Goal: Communication & Community: Answer question/provide support

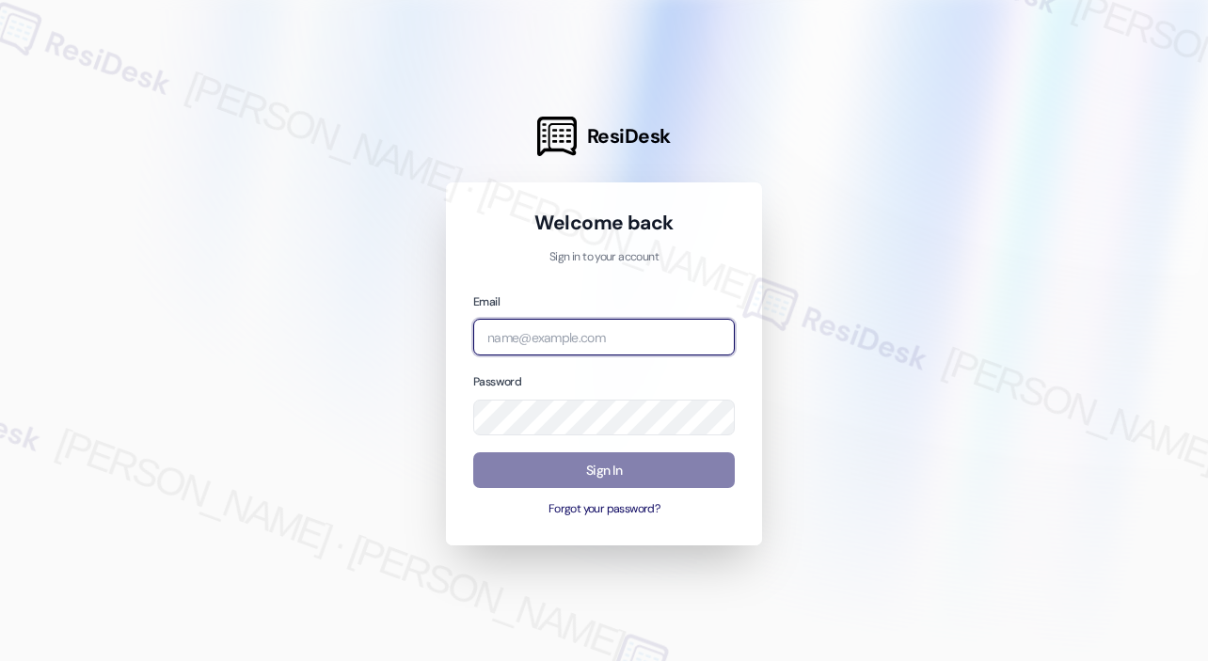
click at [544, 338] on input "email" at bounding box center [604, 337] width 262 height 37
type input "automated-surveys-haven_residential-[PERSON_NAME].roles@haven_[DOMAIN_NAME]"
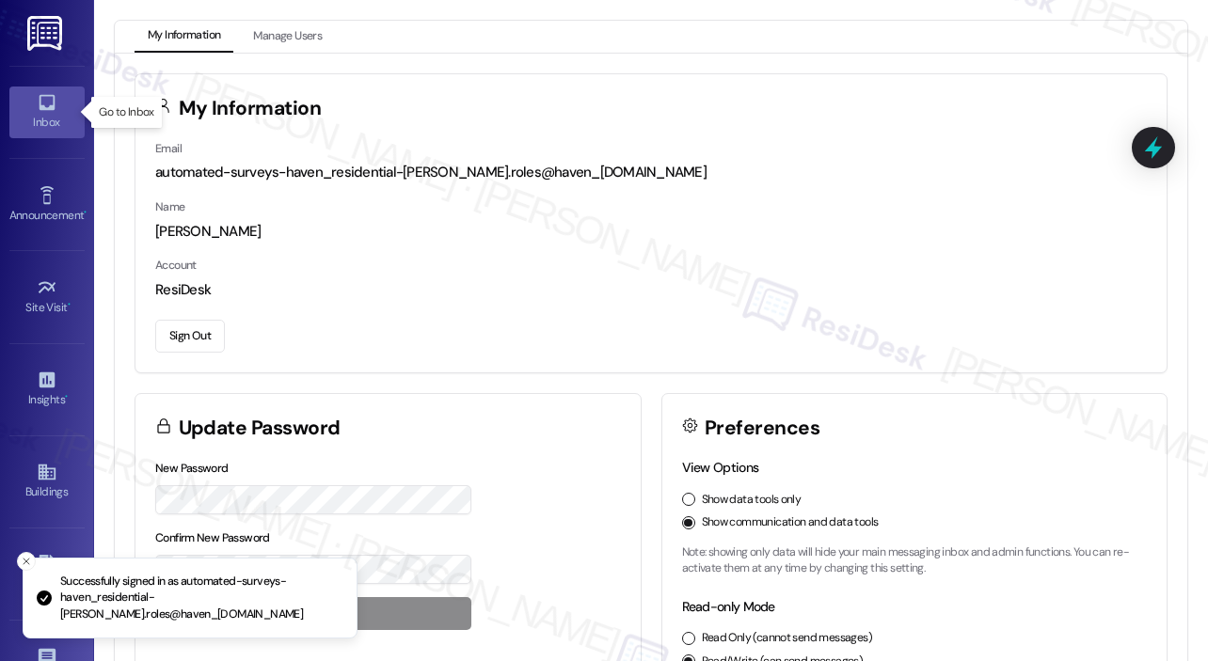
click at [43, 116] on div "Inbox" at bounding box center [47, 122] width 94 height 19
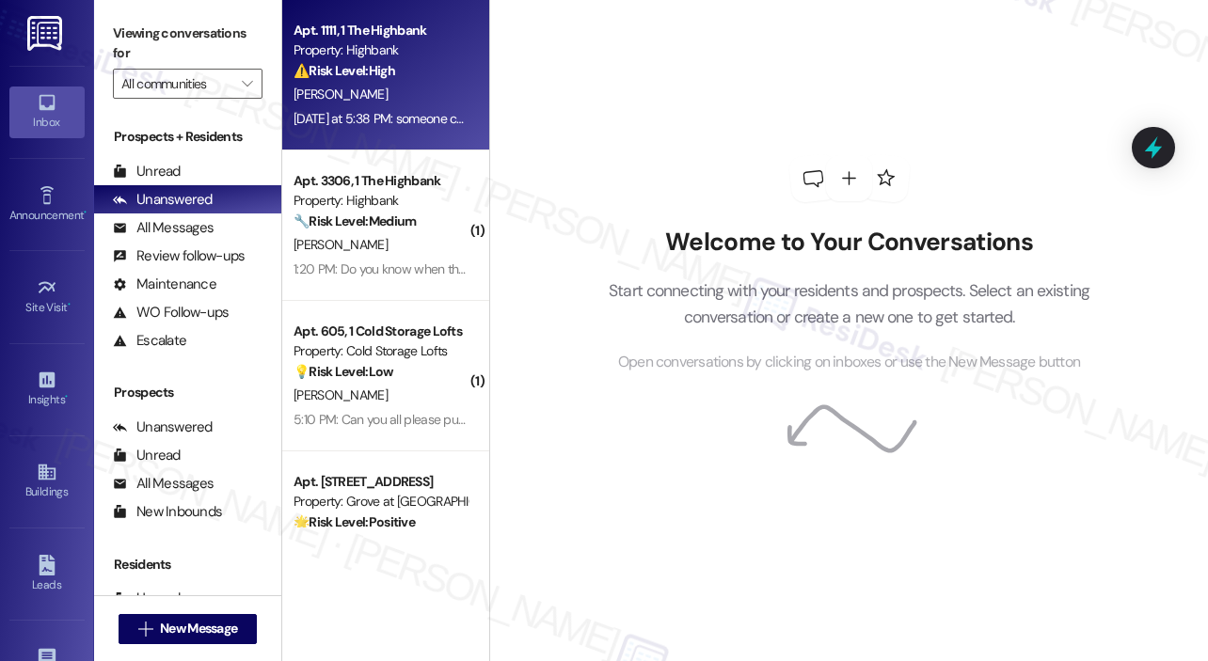
click at [419, 123] on div "[DATE] at 5:38 PM: someone came [DATE] to address the issue. I have not been ab…" at bounding box center [668, 118] width 751 height 17
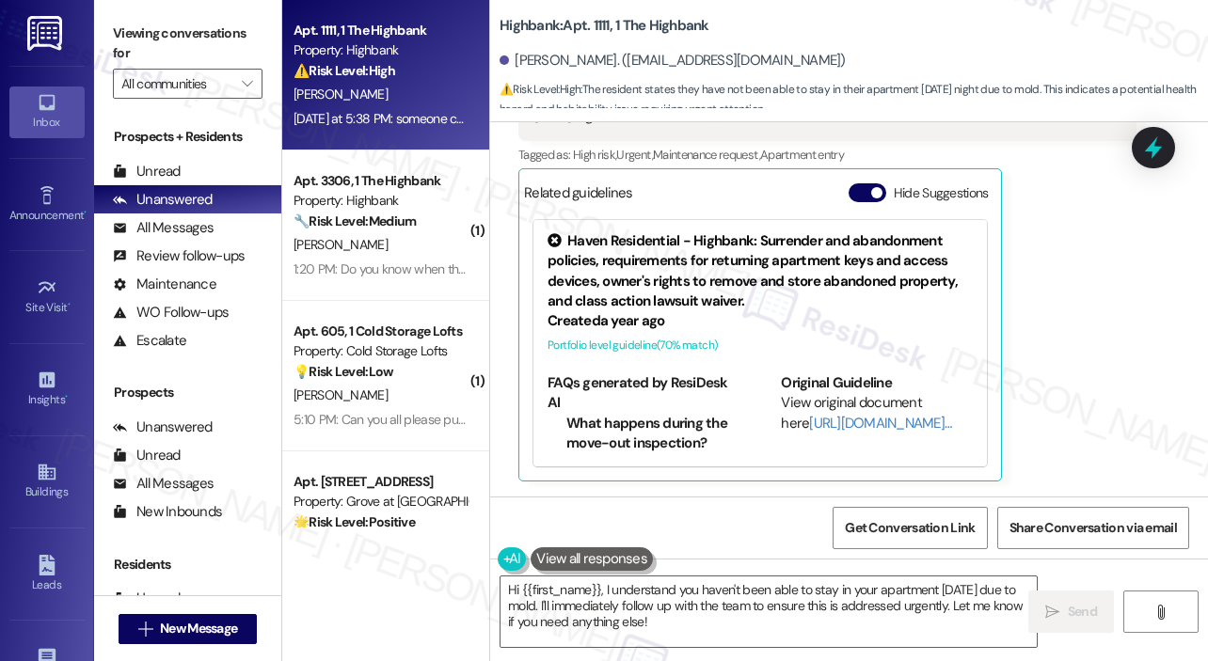
scroll to position [7593, 0]
click at [574, 609] on textarea "Hi {{first_name}}, I understand you haven't been able to stay in your apartment…" at bounding box center [768, 612] width 536 height 71
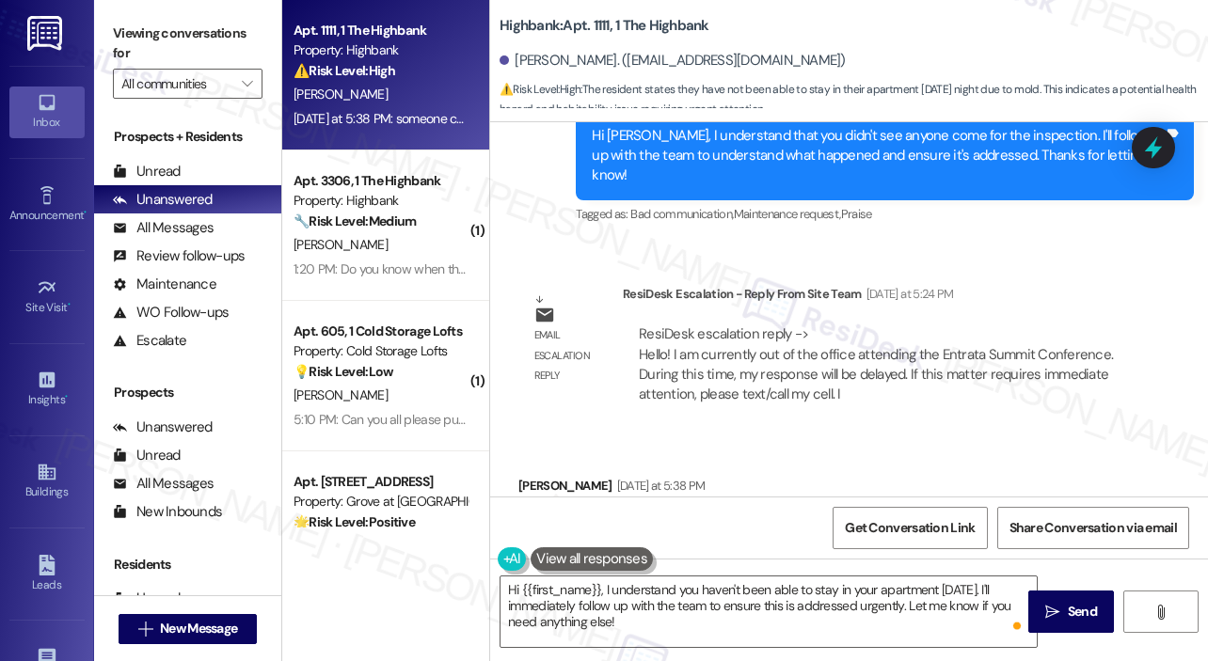
scroll to position [7029, 0]
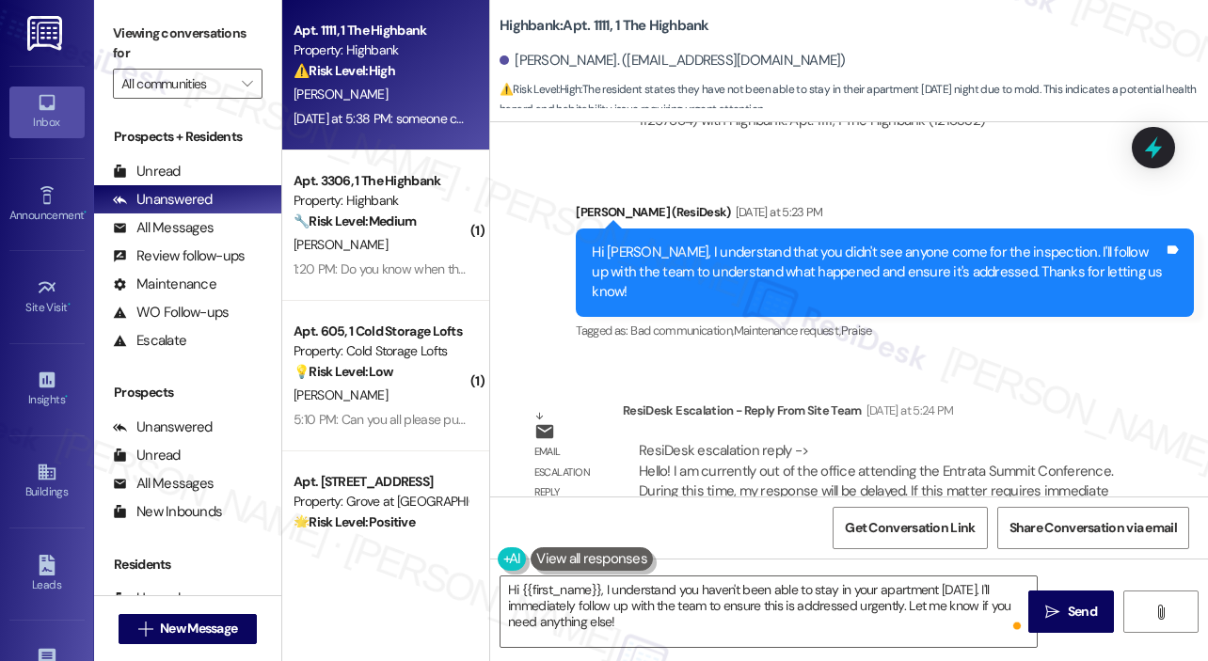
drag, startPoint x: 802, startPoint y: 403, endPoint x: 583, endPoint y: 293, distance: 245.3
click at [583, 293] on div "Survey, sent via SMS Residesk Automated Survey [DATE] 11:17 AM Hi [PERSON_NAME]…" at bounding box center [849, 309] width 718 height 374
copy div "Hi [PERSON_NAME], I understand that you didn't see anyone come for the inspecti…"
click at [661, 303] on div "Hi [PERSON_NAME], I understand that you didn't see anyone come for the inspecti…" at bounding box center [878, 273] width 572 height 60
copy div "Hi [PERSON_NAME], I understand that you didn't see anyone come for the inspecti…"
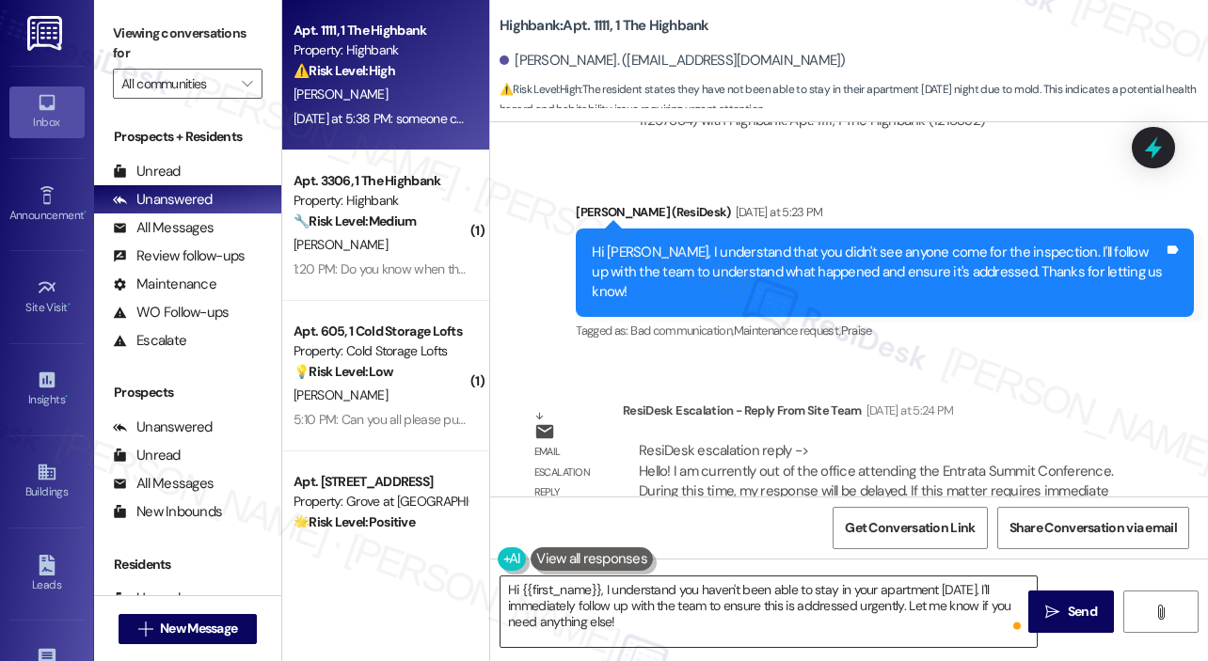
click at [620, 621] on textarea "Hi {{first_name}}, I understand you haven't been able to stay in your apartment…" at bounding box center [768, 612] width 536 height 71
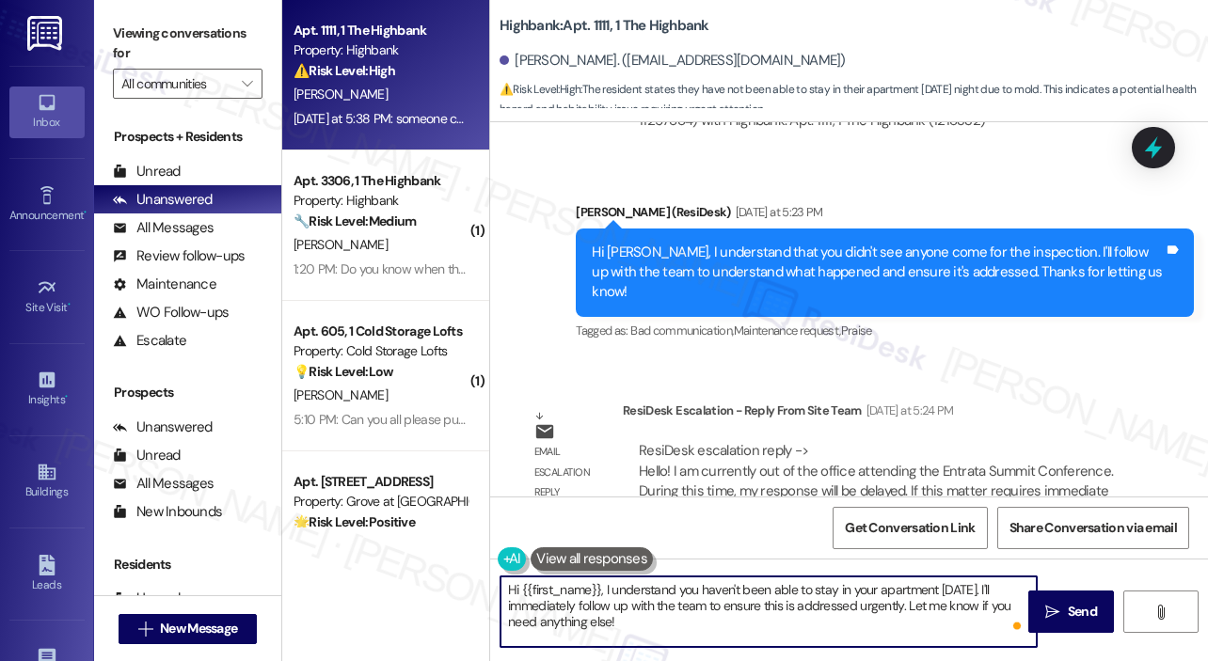
paste textarea "Thank you, [PERSON_NAME], for the update. Since someone came by [DATE], are you…"
click at [658, 606] on textarea "Thank you, [PERSON_NAME], for the update. Since someone came by [DATE], are you…" at bounding box center [768, 612] width 536 height 71
type textarea "Thank you, [PERSON_NAME], for the update. Since someone came by [DATE], are you…"
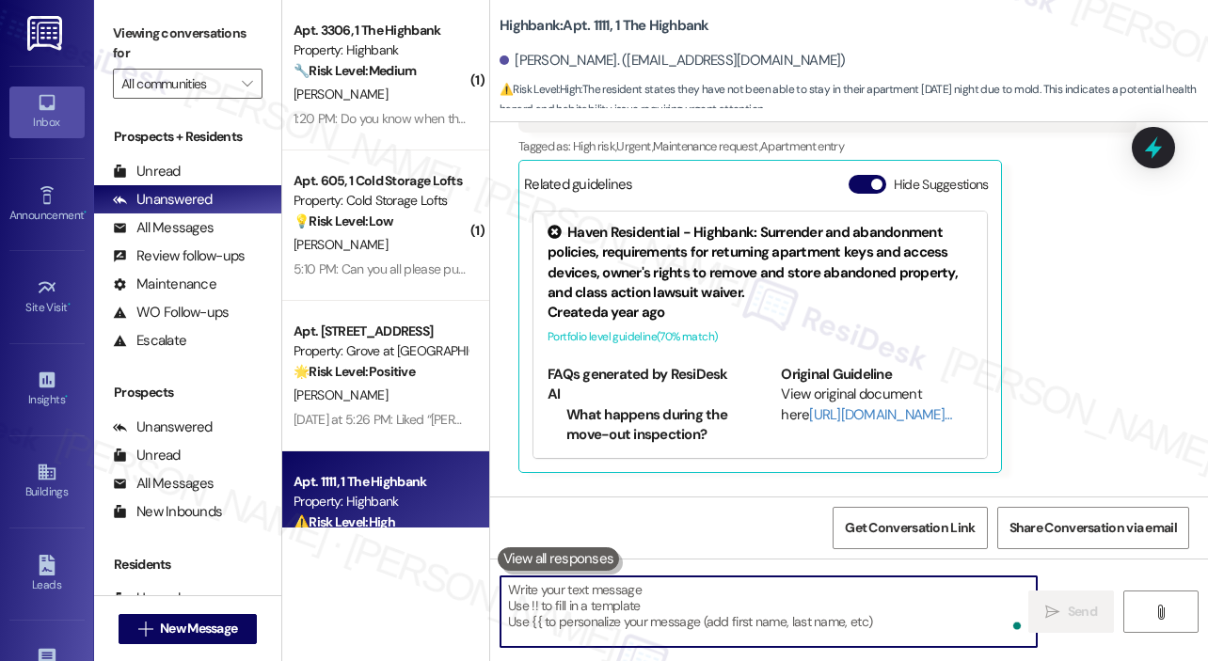
scroll to position [7592, 0]
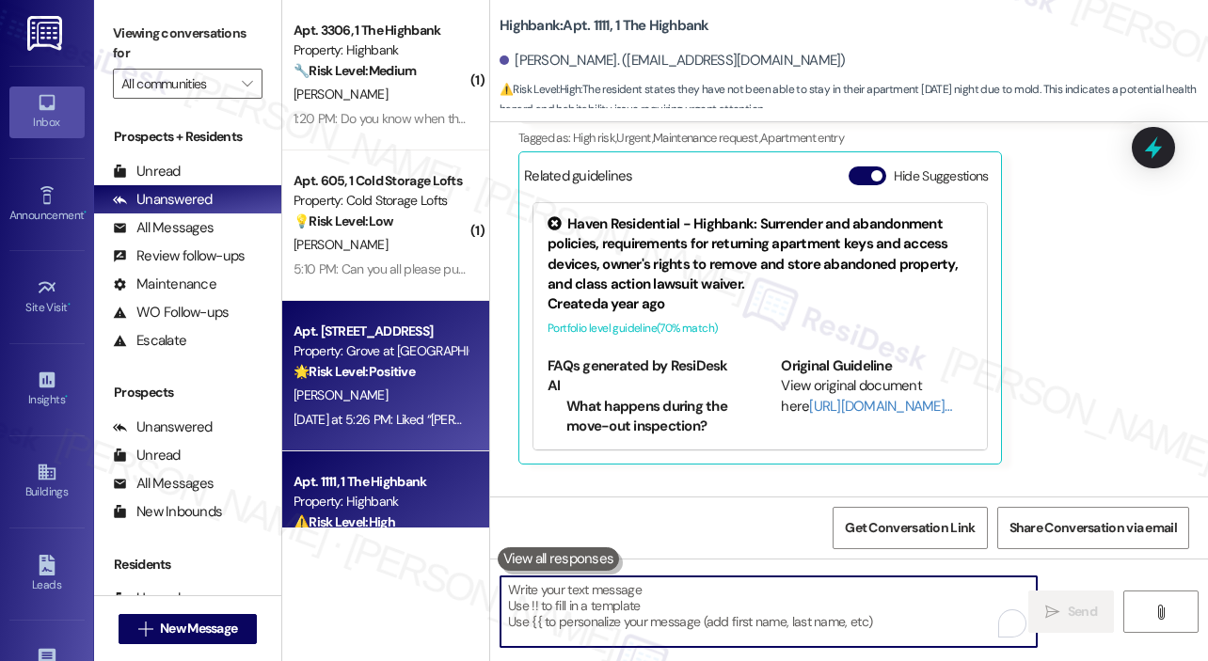
click at [384, 357] on div "Property: Grove at [GEOGRAPHIC_DATA]" at bounding box center [380, 351] width 174 height 20
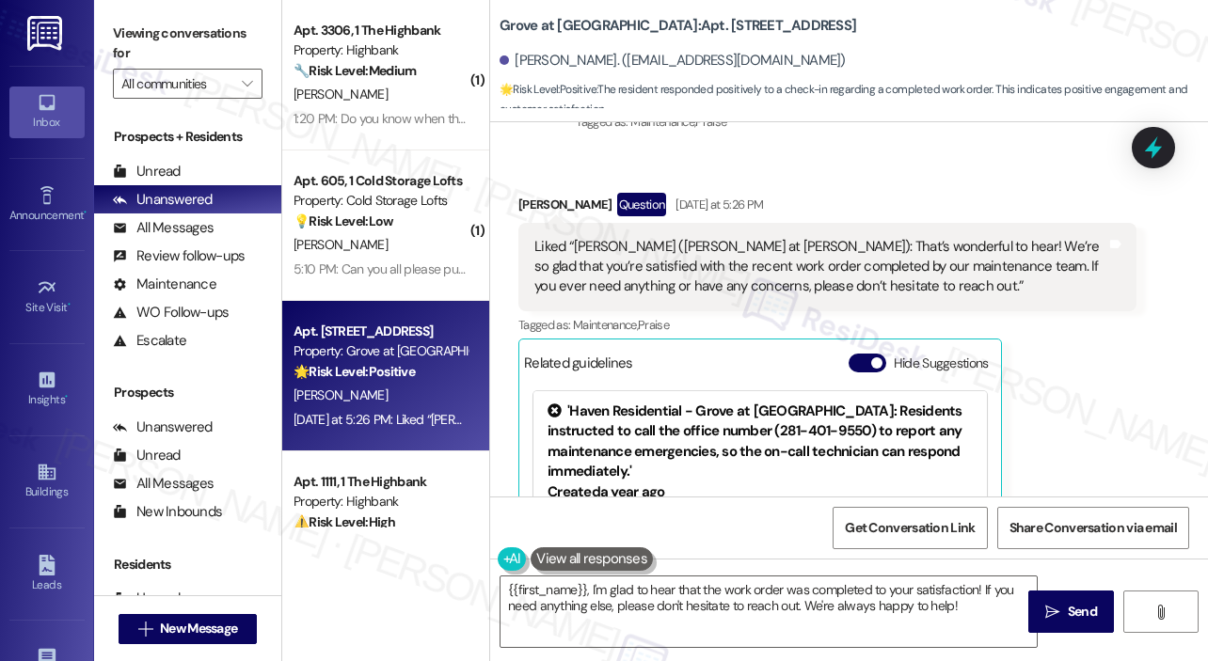
scroll to position [3333, 0]
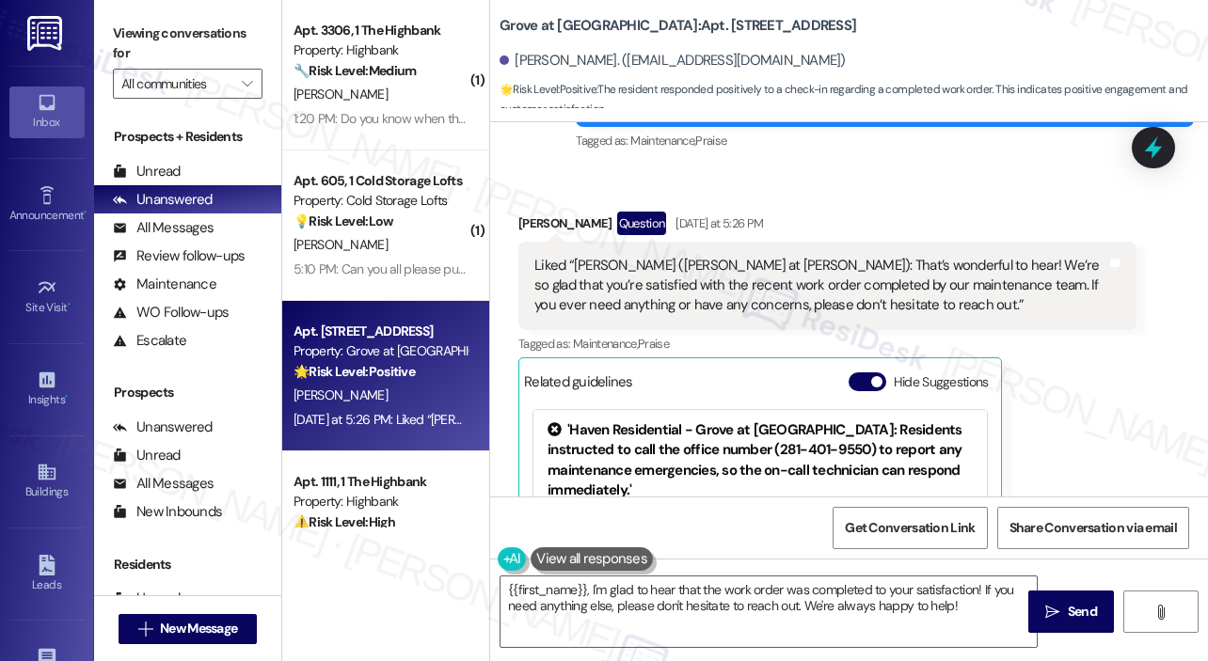
click at [1072, 406] on div "[PERSON_NAME] Question [DATE] at 5:26 PM Liked “[PERSON_NAME] ([PERSON_NAME] at…" at bounding box center [827, 441] width 618 height 459
click at [898, 613] on textarea "{{first_name}}, I'm glad to hear that the work order was completed to your sati…" at bounding box center [768, 612] width 536 height 71
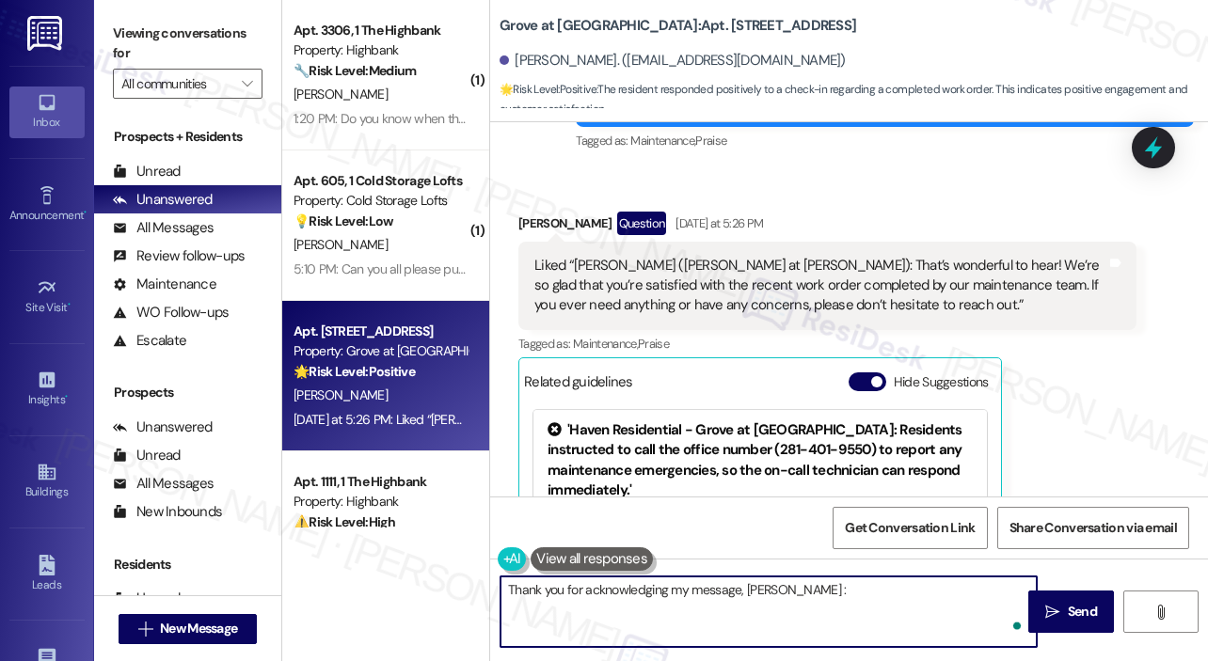
type textarea "Thank you for acknowledging my message, [PERSON_NAME] :)"
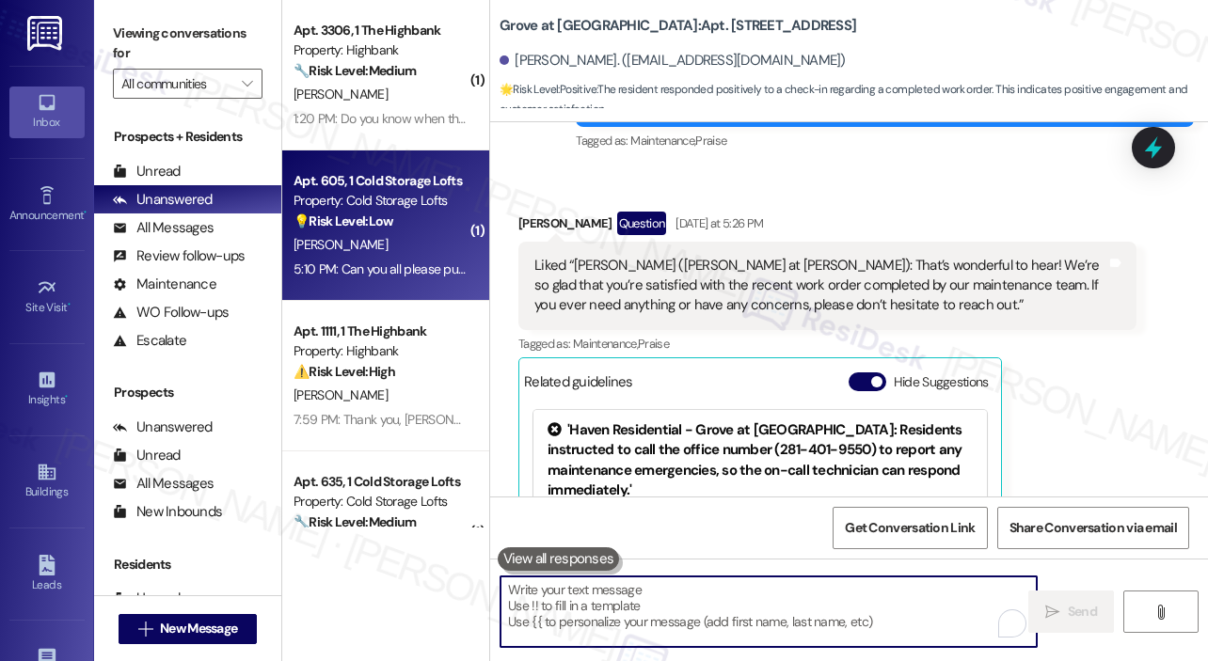
scroll to position [188, 0]
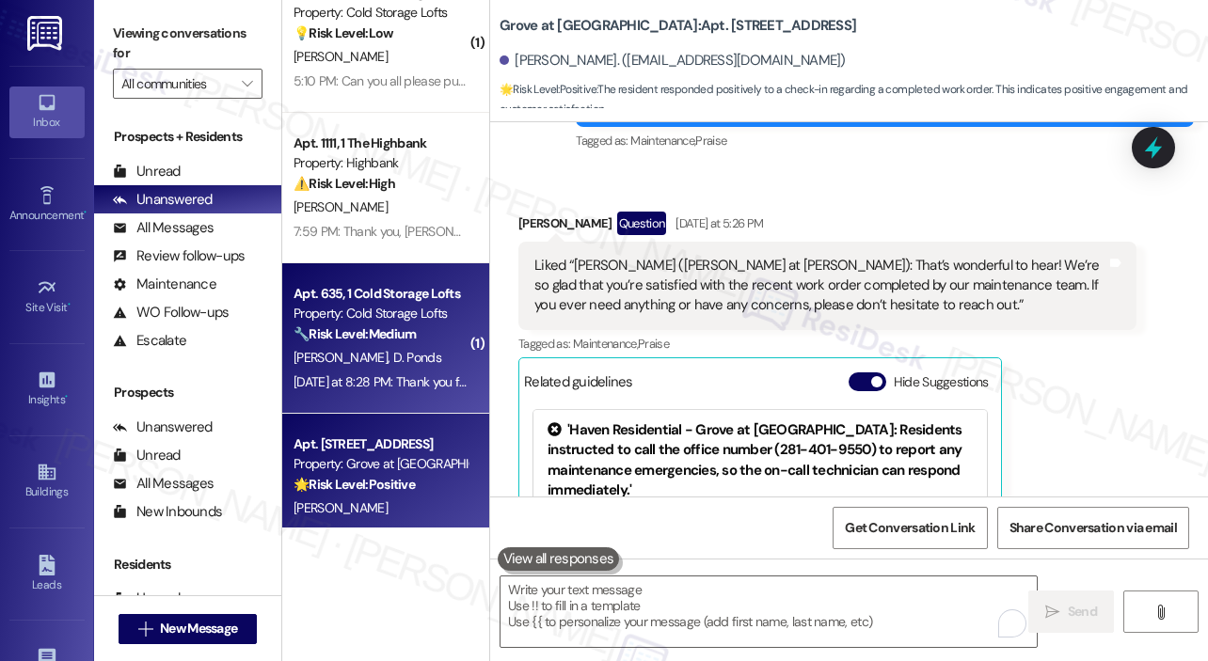
click at [379, 345] on div "Apt. 635, 1 Cold Storage Lofts Property: Cold Storage Lofts 🔧 Risk Level: Mediu…" at bounding box center [381, 314] width 178 height 64
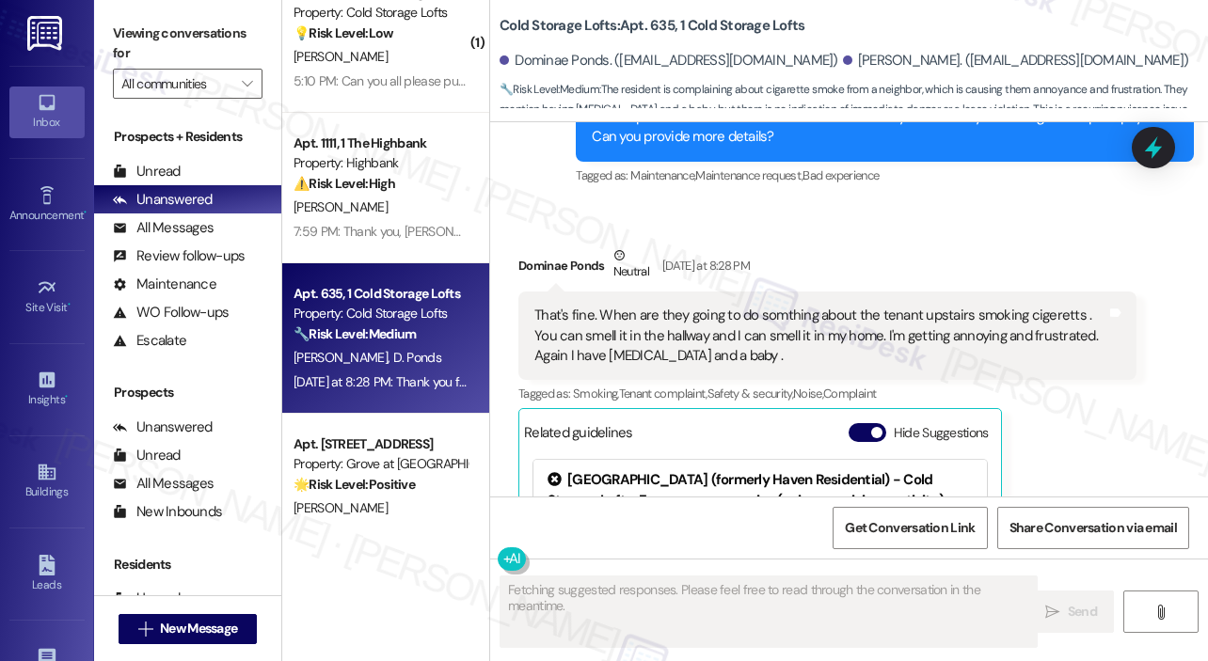
scroll to position [5975, 0]
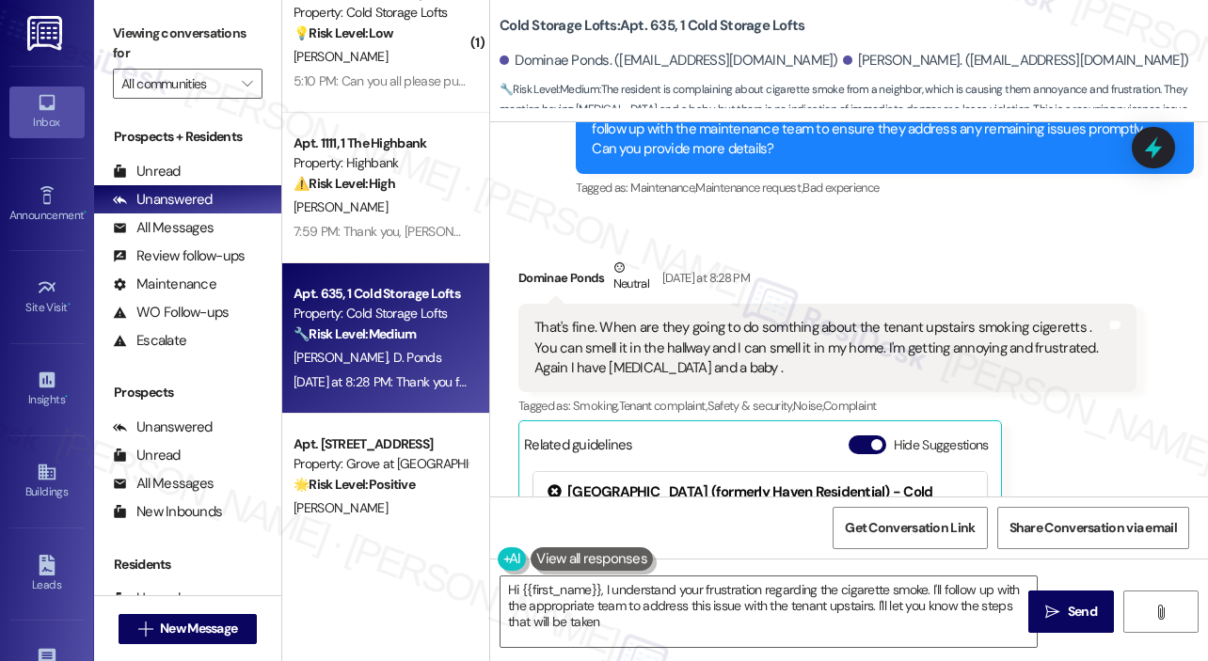
type textarea "Hi {{first_name}}, I understand your frustration regarding the cigarette smoke.…"
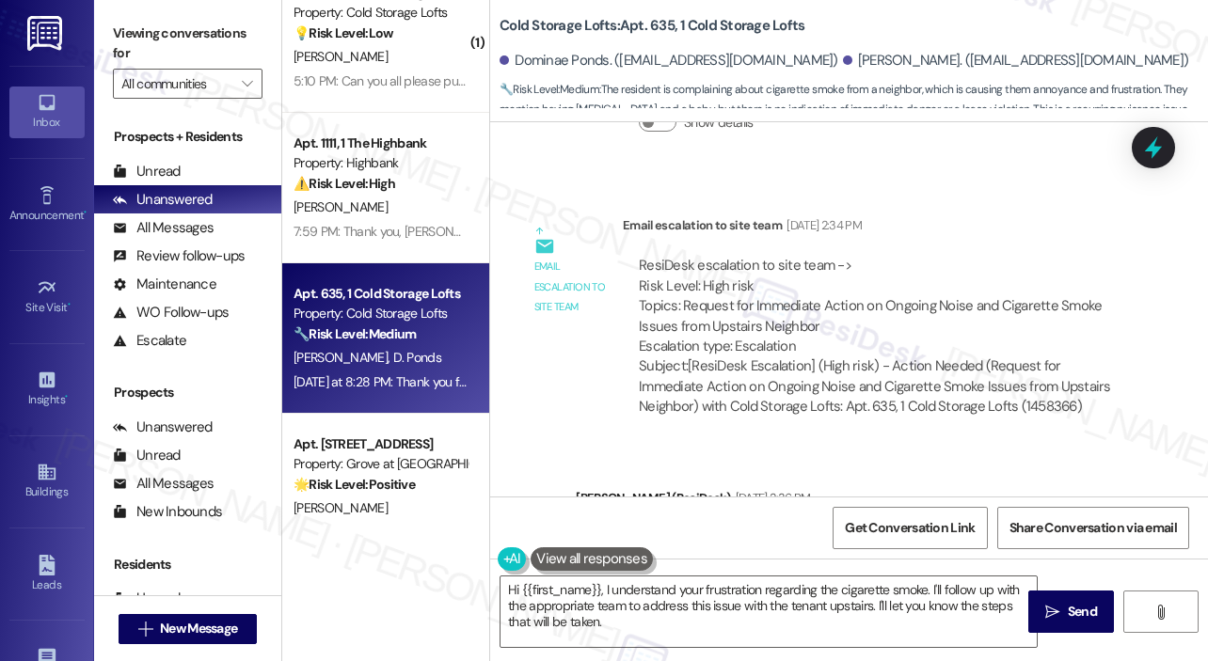
scroll to position [5034, 0]
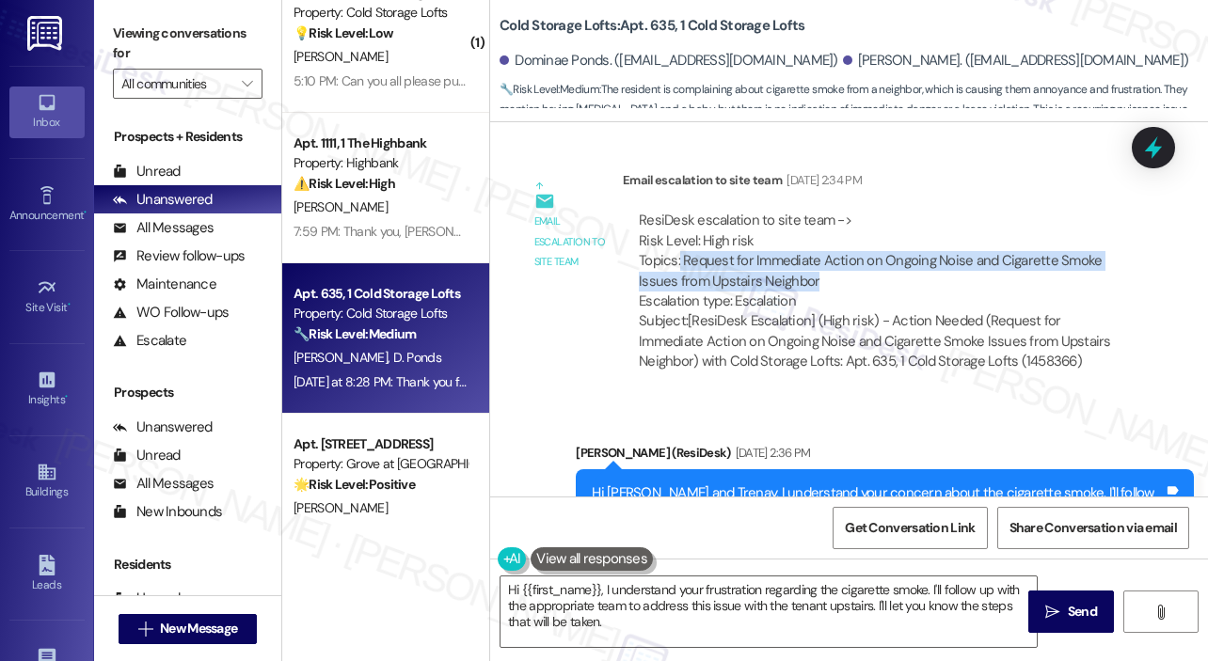
drag, startPoint x: 835, startPoint y: 236, endPoint x: 680, endPoint y: 217, distance: 156.3
click at [680, 217] on div "ResiDesk escalation to site team -> Risk Level: High risk Topics: Request for I…" at bounding box center [880, 261] width 482 height 101
copy div "Request for Immediate Action on Ongoing Noise and Cigarette Smoke Issues from U…"
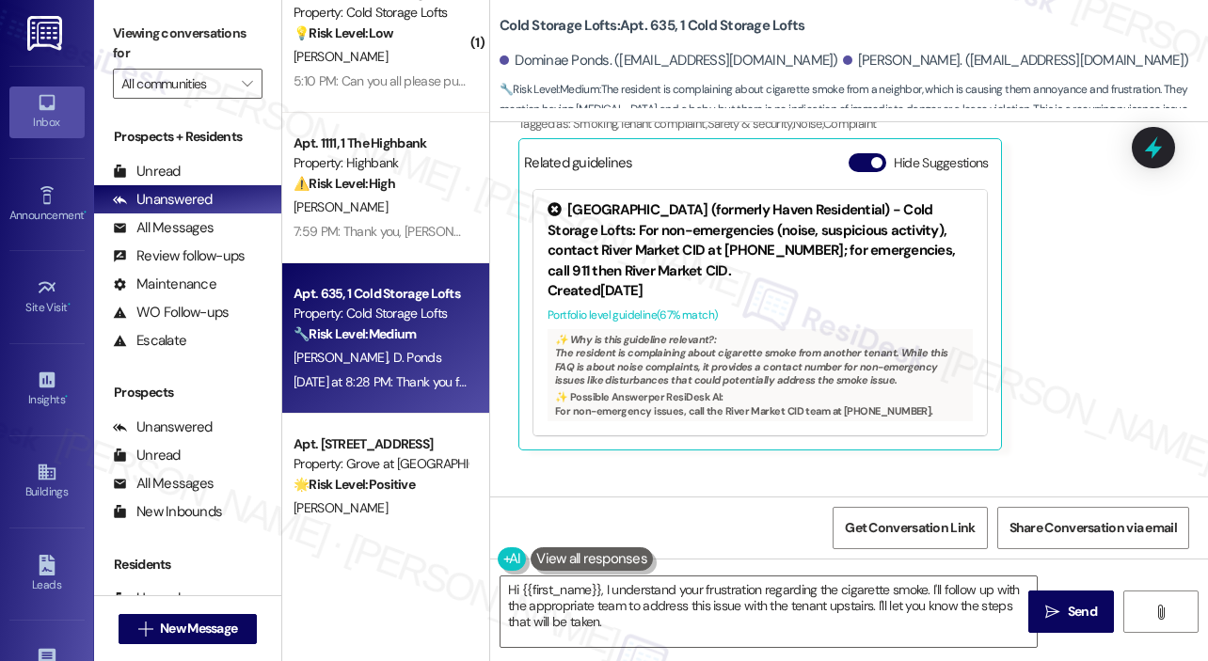
scroll to position [6536, 0]
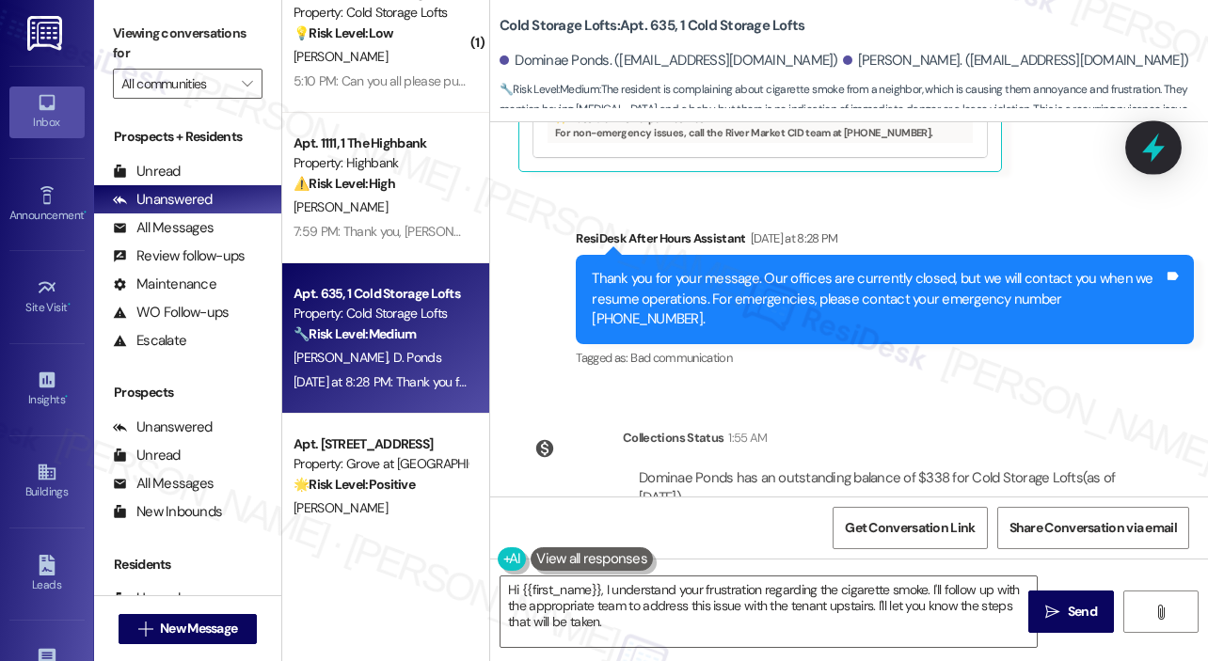
click at [1155, 146] on icon at bounding box center [1153, 148] width 32 height 32
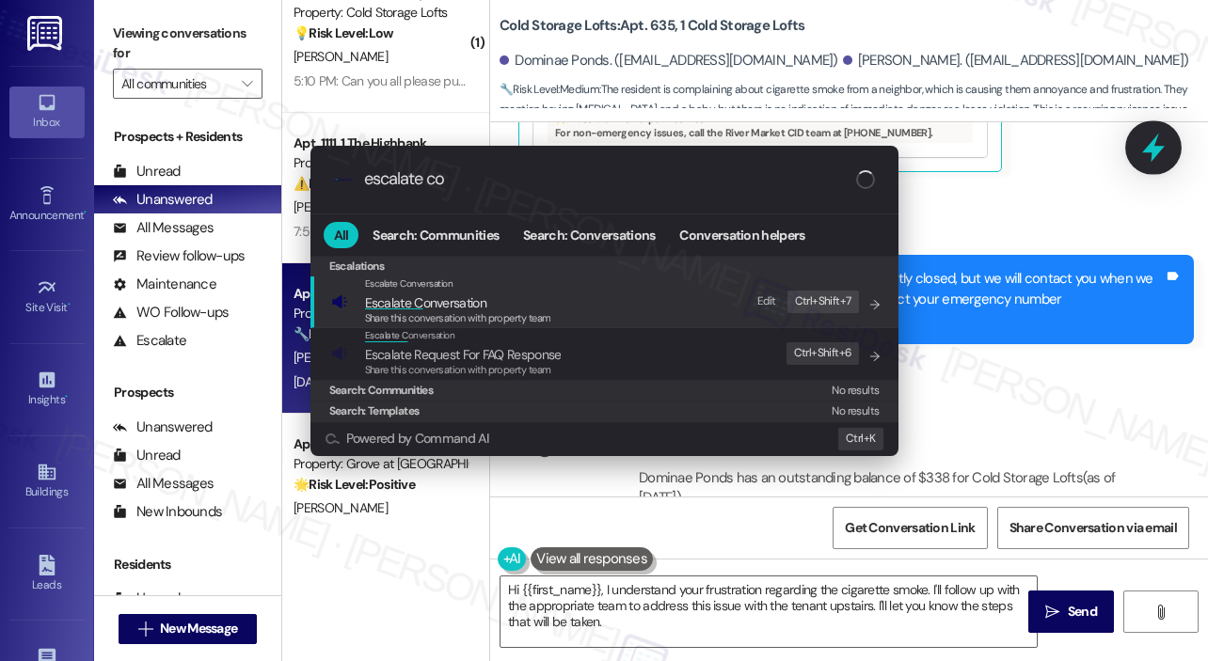
type input "escalate con"
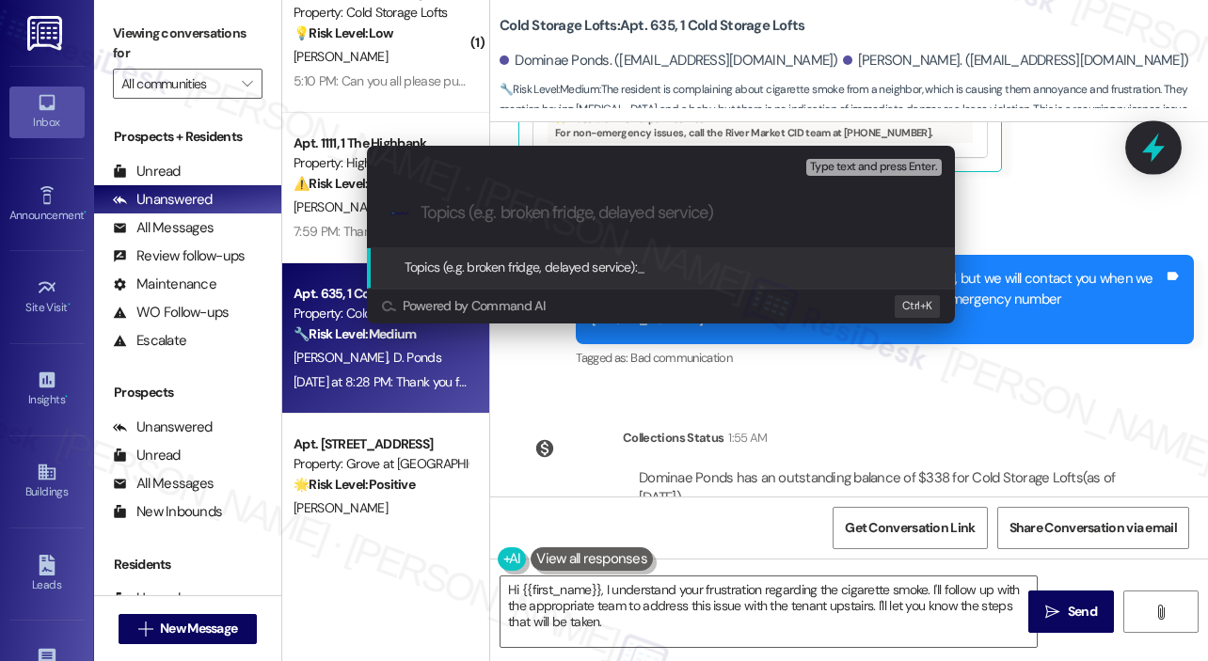
type input "Request for Immediate Action on Ongoing Noise and Cigarette Smoke Issues from U…"
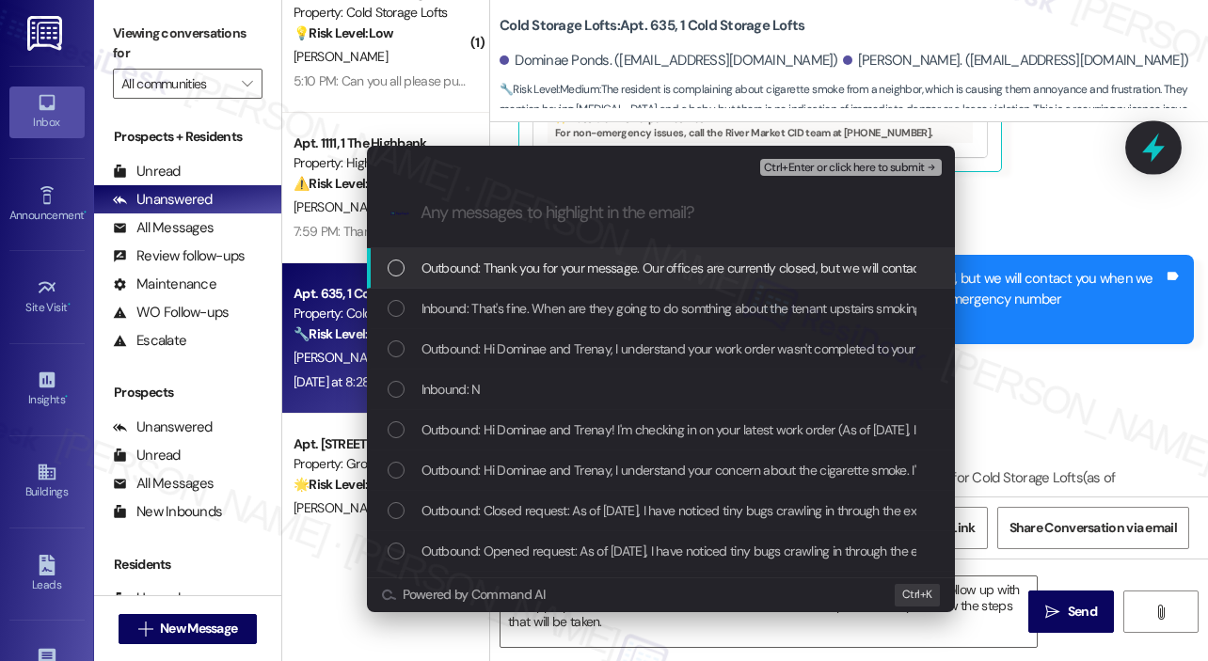
scroll to position [0, 0]
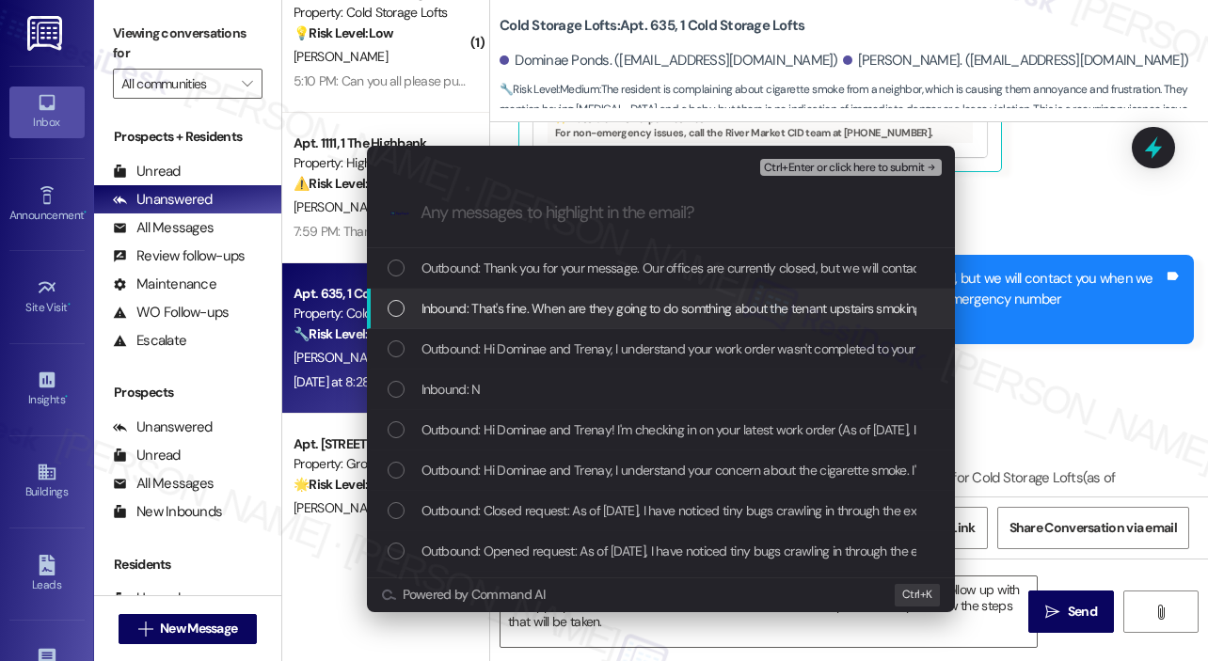
click at [599, 305] on span "Inbound: That's fine. When are they going to do somthing about the tenant upsta…" at bounding box center [1078, 308] width 1315 height 21
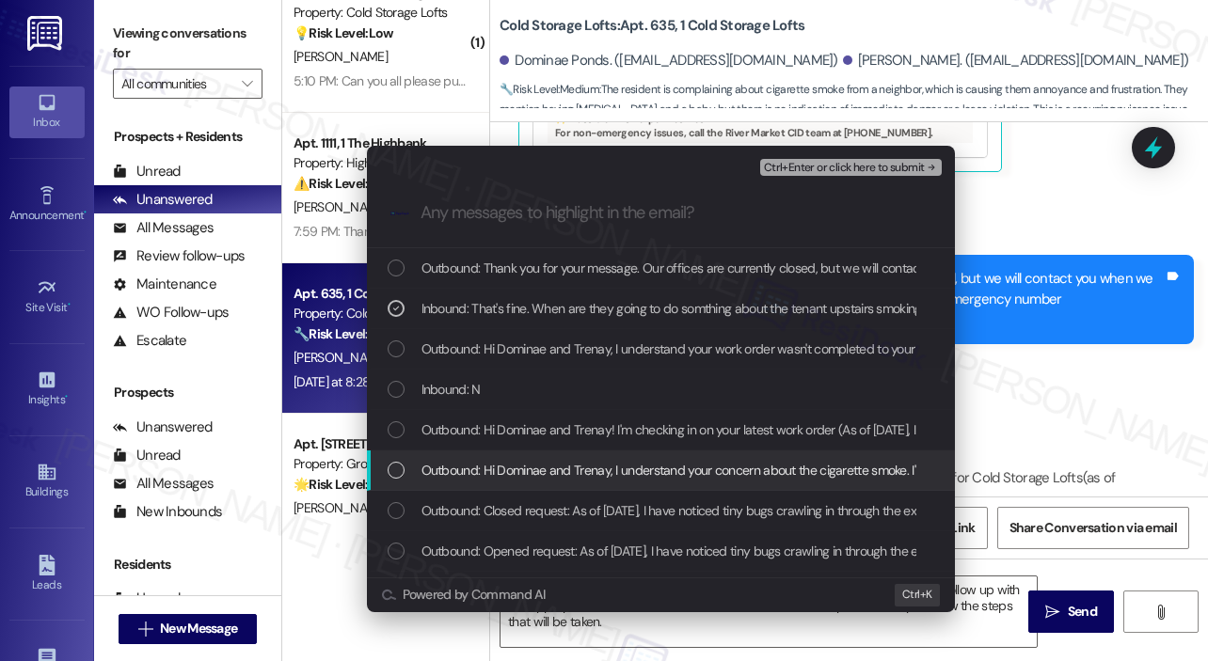
click at [696, 467] on span "Outbound: Hi Dominae and Trenay, I understand your concern about the cigarette …" at bounding box center [987, 470] width 1133 height 21
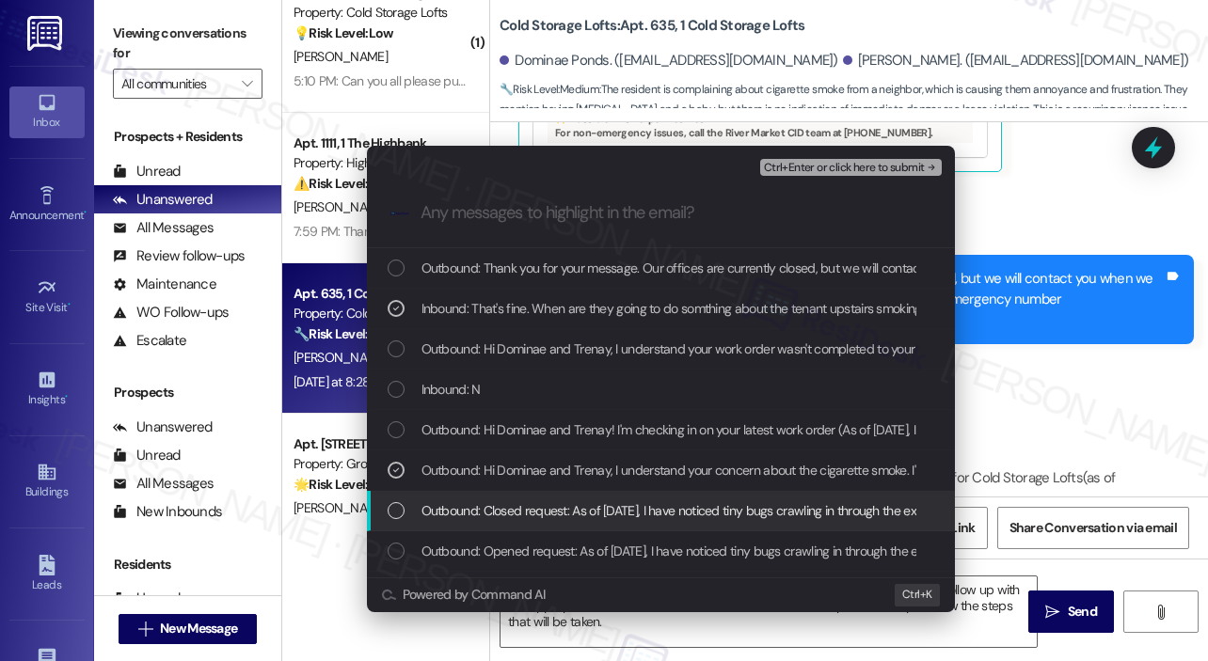
click at [692, 511] on span "Outbound: Closed request: As of [DATE], I have noticed tiny bugs crawling in th…" at bounding box center [1035, 510] width 1228 height 21
click at [699, 505] on span "Outbound: Closed request: As of [DATE], I have noticed tiny bugs crawling in th…" at bounding box center [1035, 510] width 1228 height 21
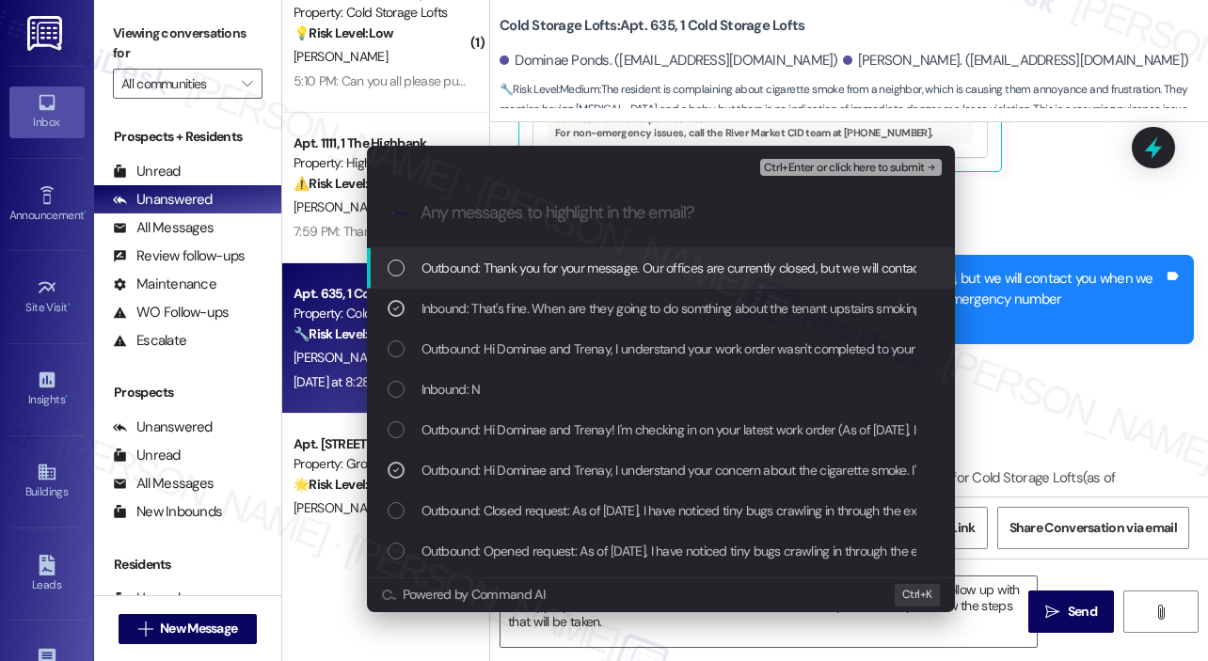
click at [821, 165] on span "Ctrl+Enter or click here to submit" at bounding box center [844, 168] width 161 height 13
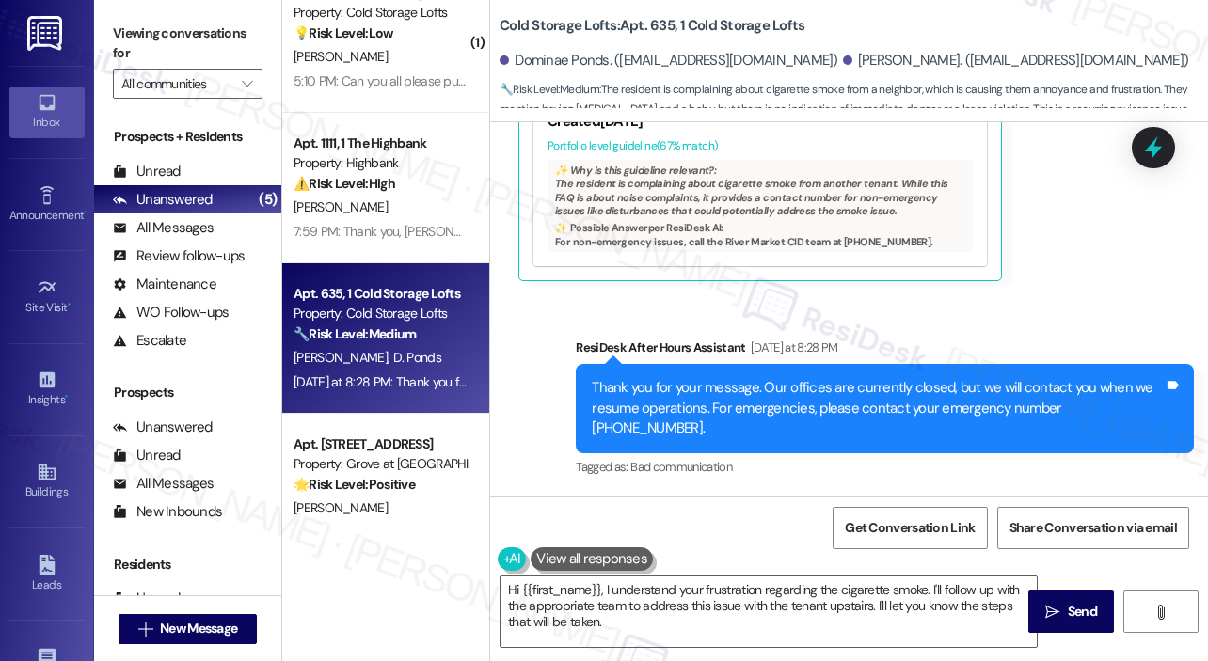
scroll to position [6254, 0]
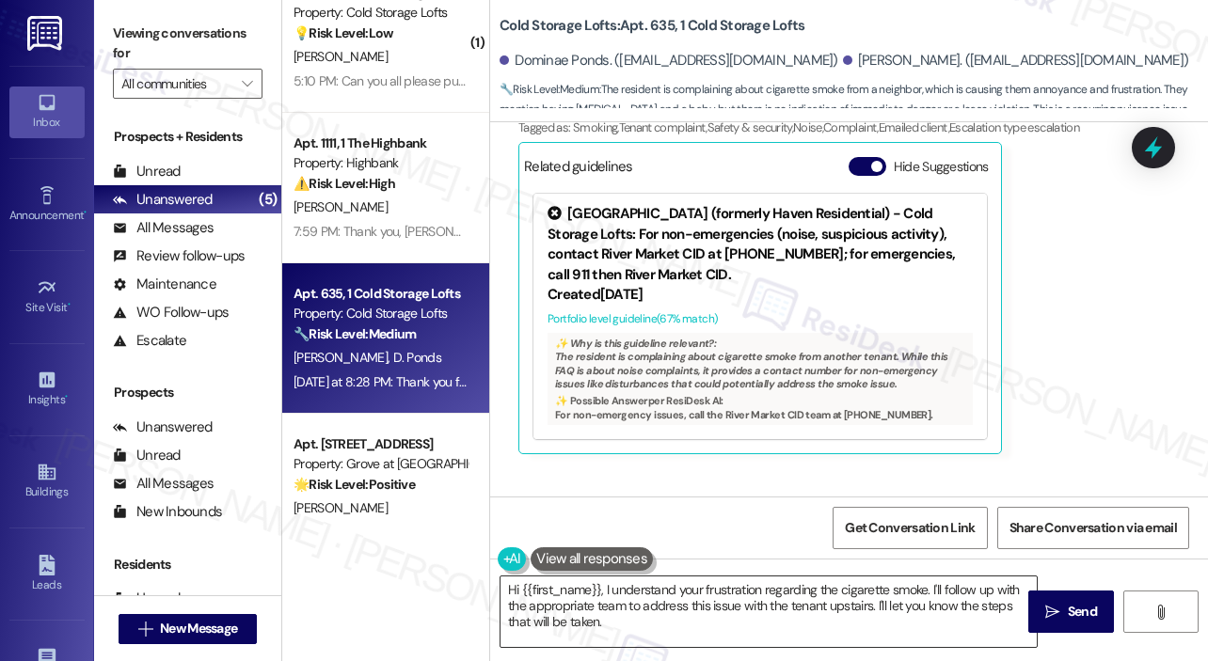
click at [920, 635] on textarea "Hi {{first_name}}, I understand your frustration regarding the cigarette smoke.…" at bounding box center [768, 612] width 536 height 71
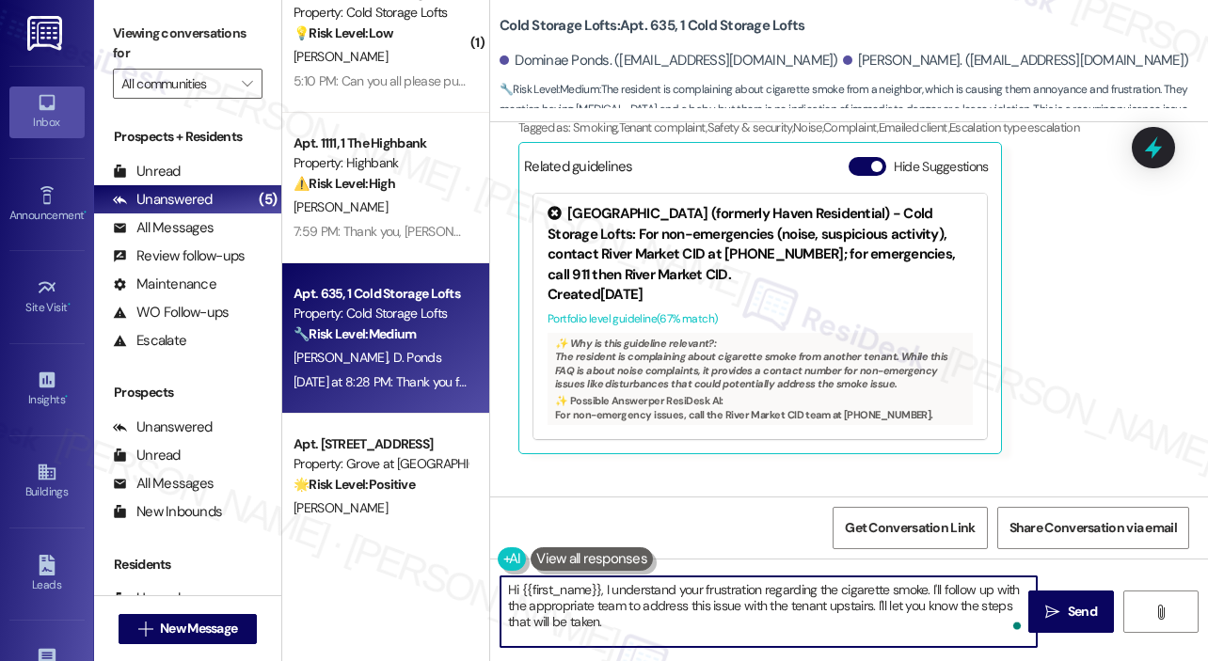
click at [923, 636] on textarea "Hi {{first_name}}, I understand your frustration regarding the cigarette smoke.…" at bounding box center [768, 612] width 536 height 71
click at [1081, 618] on span "Send" at bounding box center [1082, 612] width 29 height 20
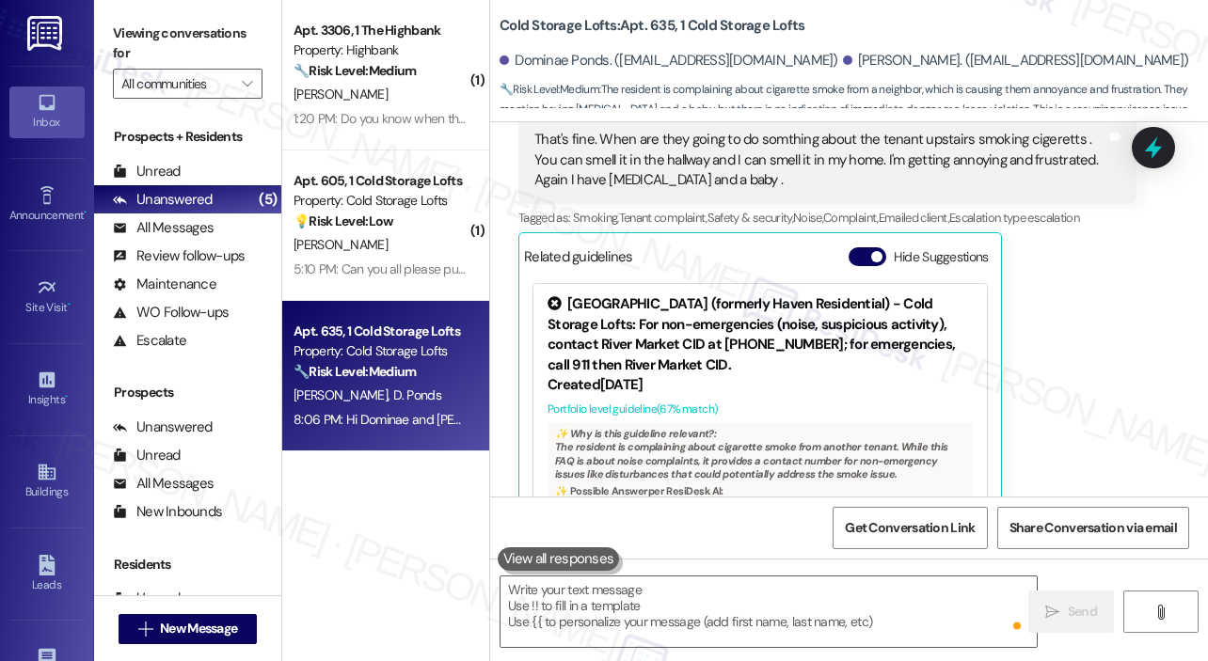
scroll to position [0, 0]
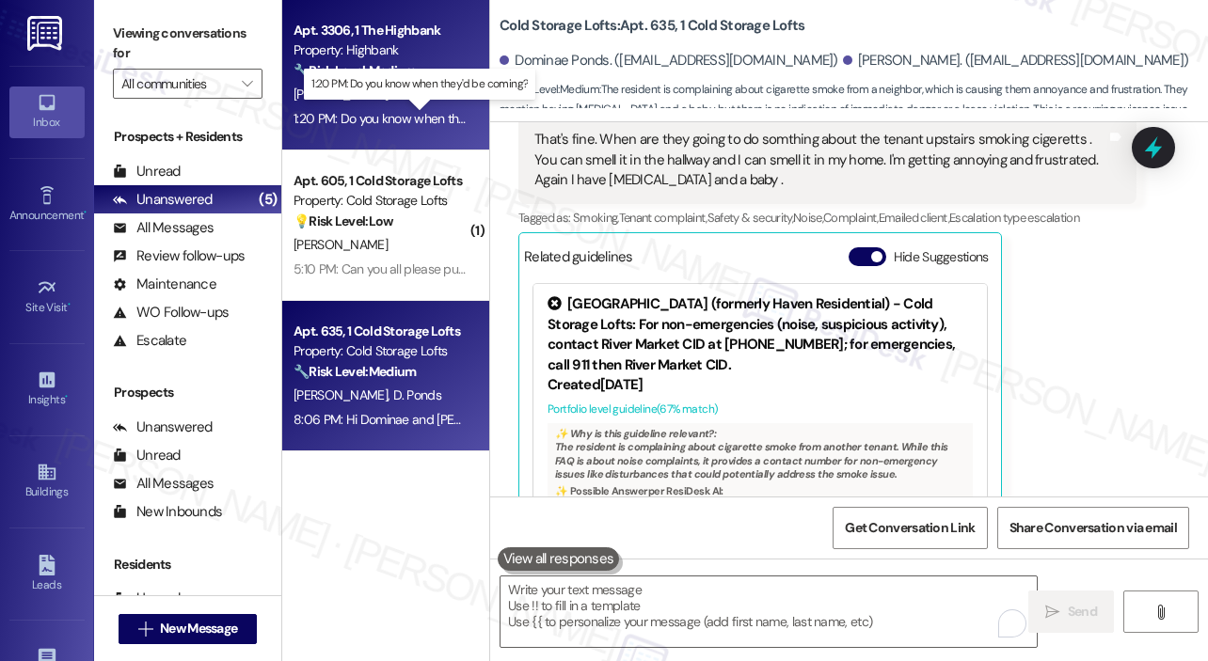
click at [423, 112] on div "1:20 PM: Do you know when they'd be coming? 1:20 PM: Do you know when they'd be…" at bounding box center [420, 118] width 254 height 17
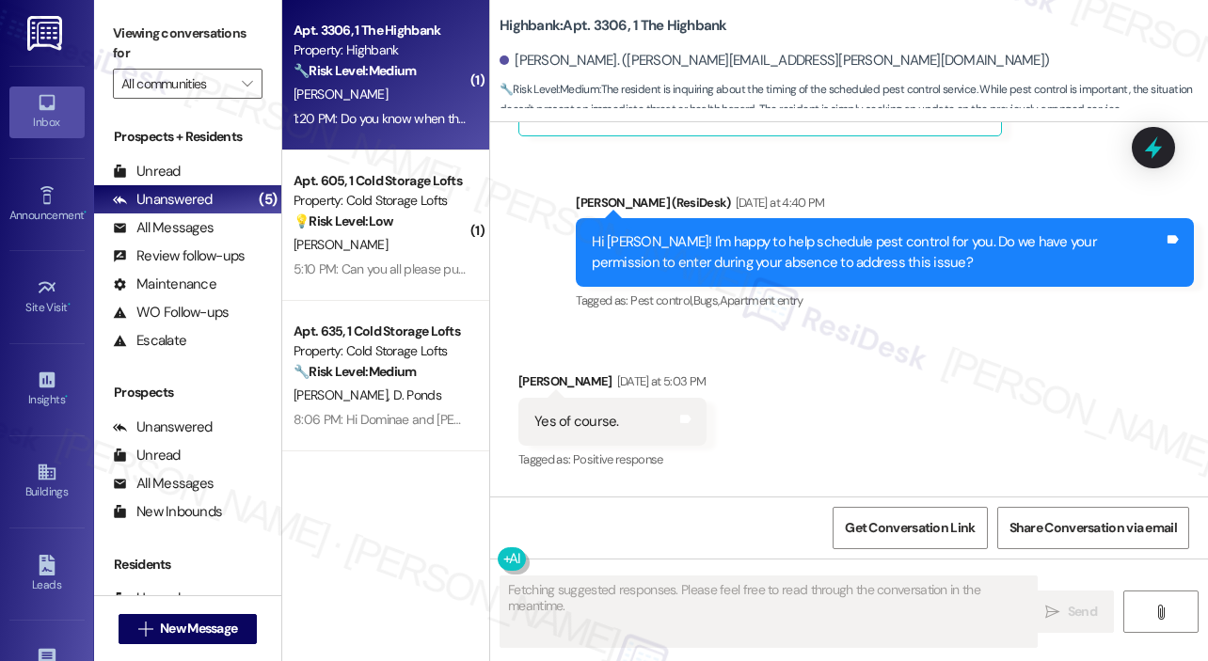
scroll to position [6807, 0]
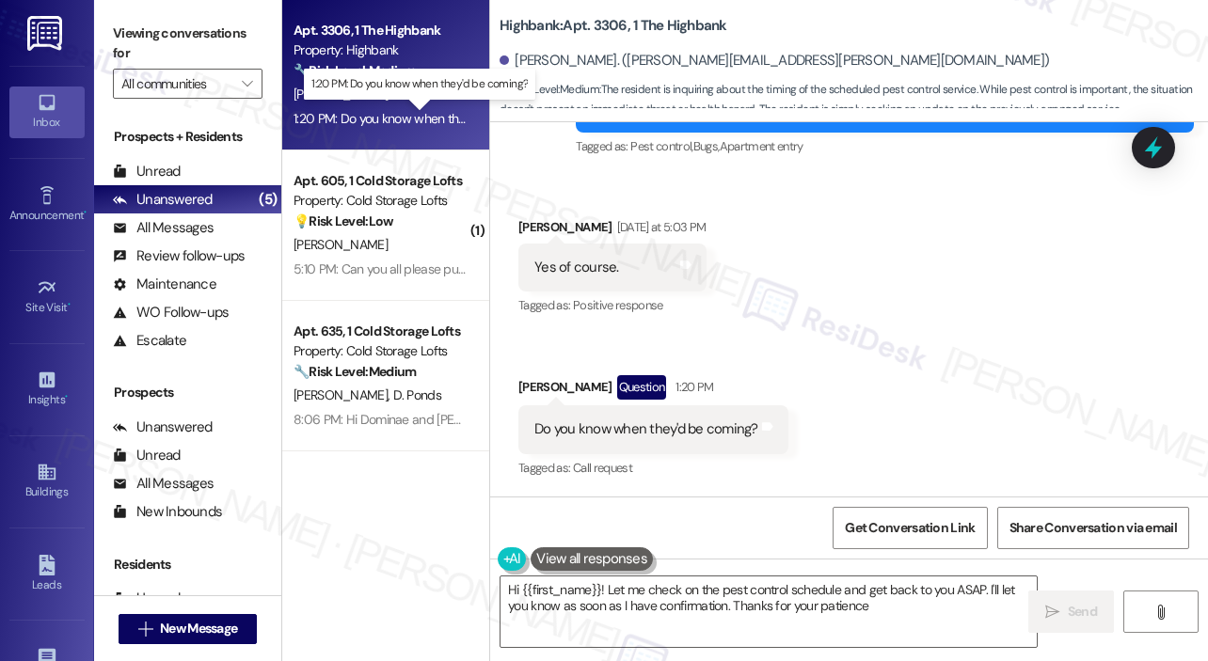
type textarea "Hi {{first_name}}! Let me check on the pest control schedule and get back to yo…"
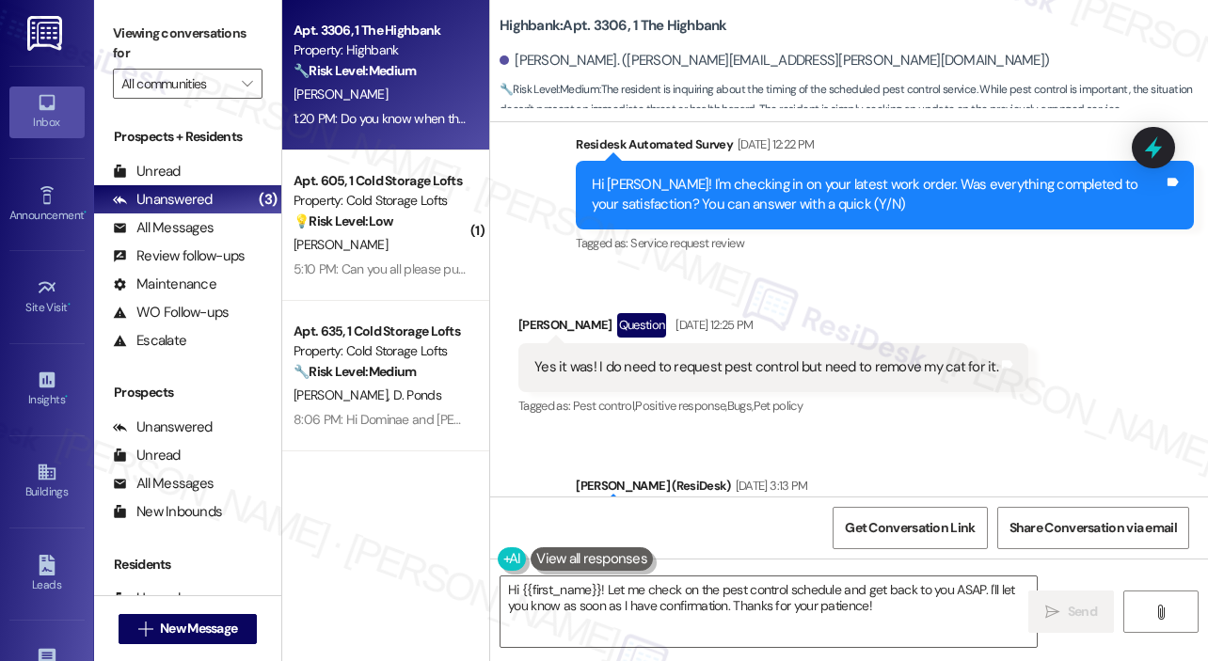
scroll to position [5868, 0]
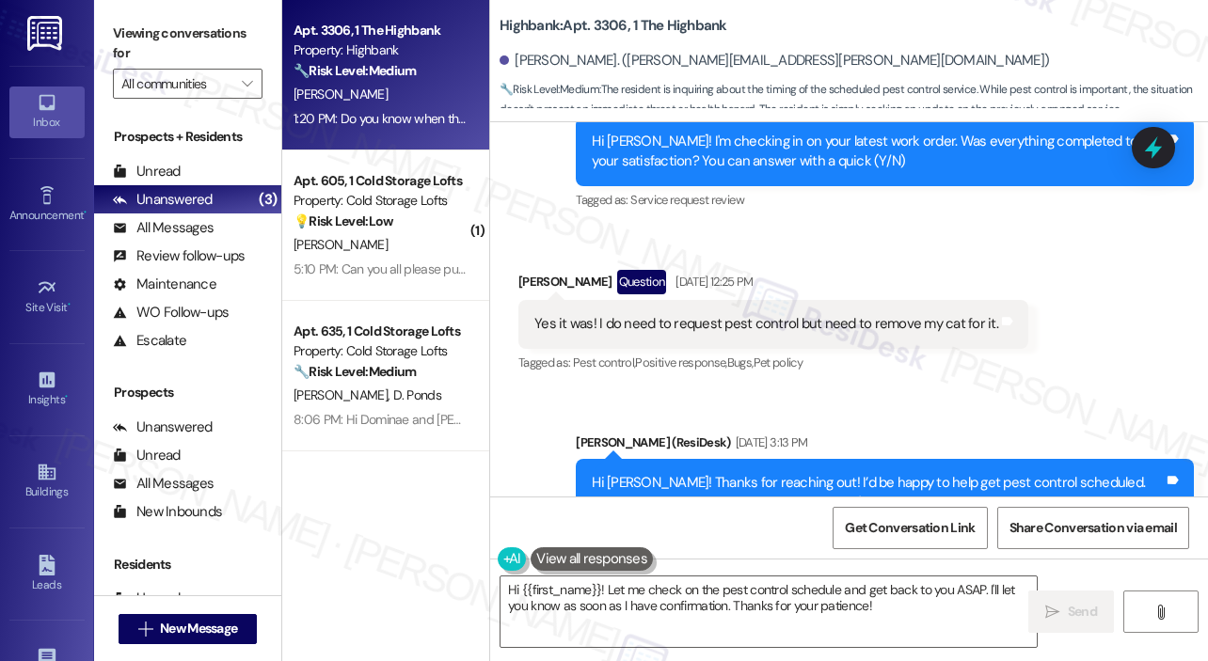
click at [1046, 315] on div "Received via SMS [PERSON_NAME] Question [DATE] 12:25 PM Yes it was! I do need t…" at bounding box center [849, 309] width 718 height 163
click at [1045, 308] on div "Received via SMS [PERSON_NAME] Question [DATE] 12:25 PM Yes it was! I do need t…" at bounding box center [849, 309] width 718 height 163
click at [1054, 300] on div "Received via SMS [PERSON_NAME] Question [DATE] 12:25 PM Yes it was! I do need t…" at bounding box center [849, 309] width 718 height 163
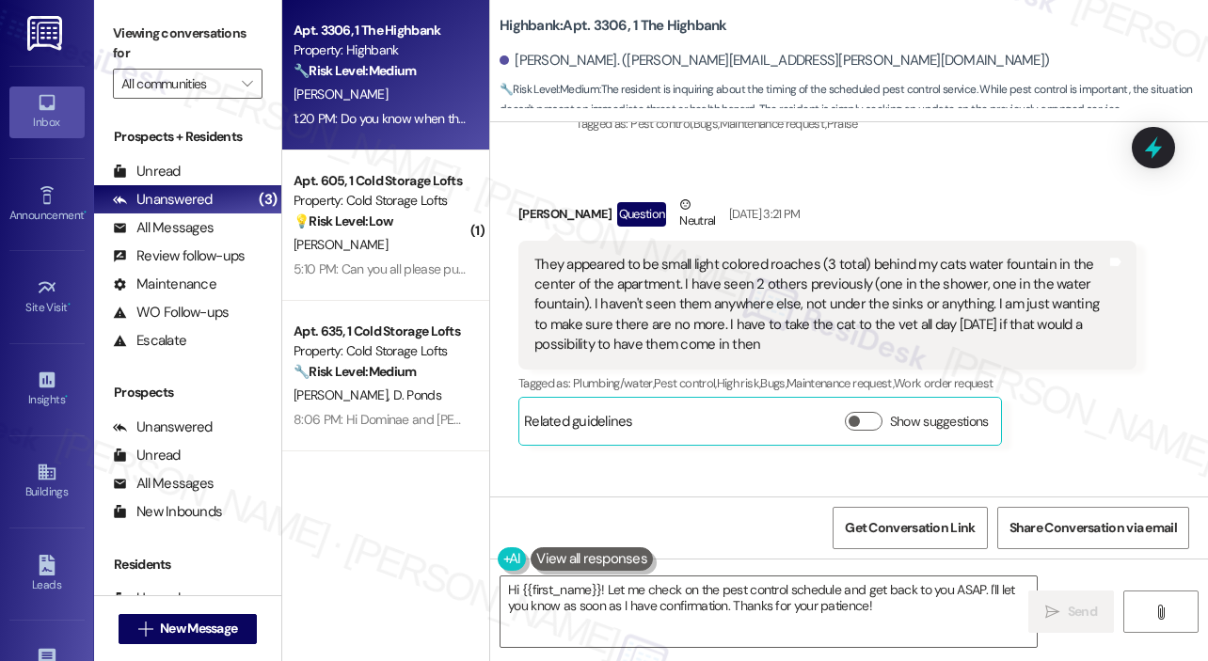
scroll to position [6338, 0]
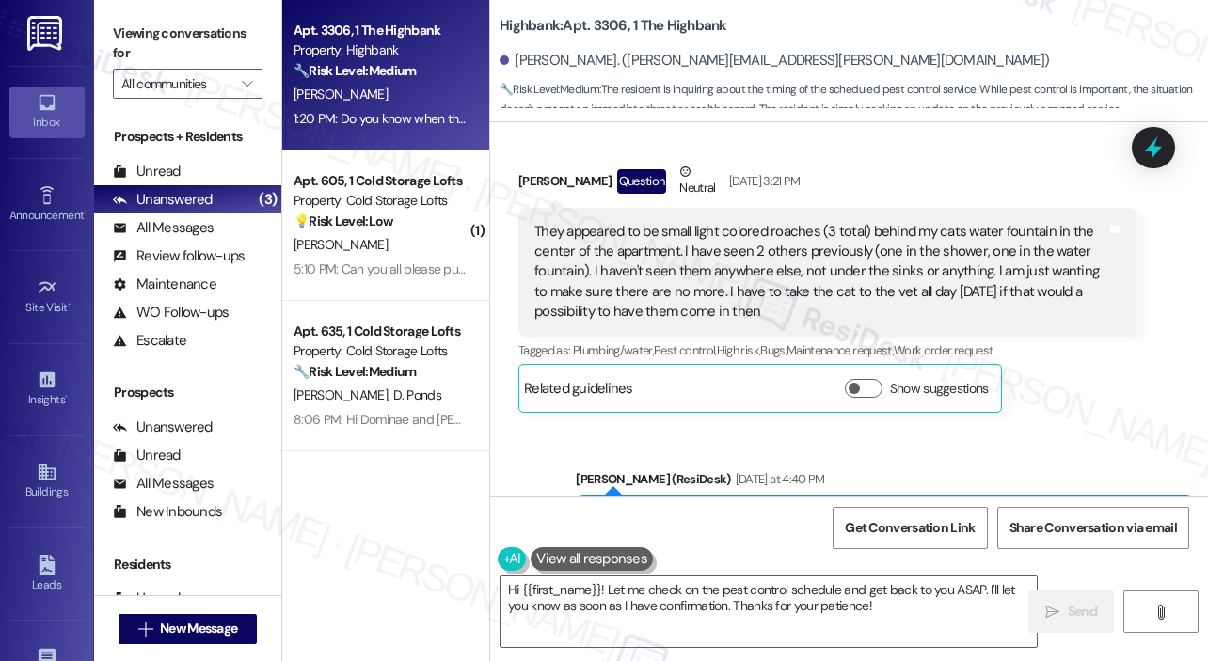
drag, startPoint x: 820, startPoint y: 352, endPoint x: 531, endPoint y: 271, distance: 299.9
click at [532, 271] on div "They appeared to be small light colored roaches (3 total) behind my cats water …" at bounding box center [820, 272] width 576 height 101
copy div "They appeared to be small light colored roaches (3 total) behind my cats water …"
click at [794, 172] on div "Received via SMS [PERSON_NAME] Question Neutral [DATE] 3:21 PM They appeared to…" at bounding box center [849, 273] width 718 height 308
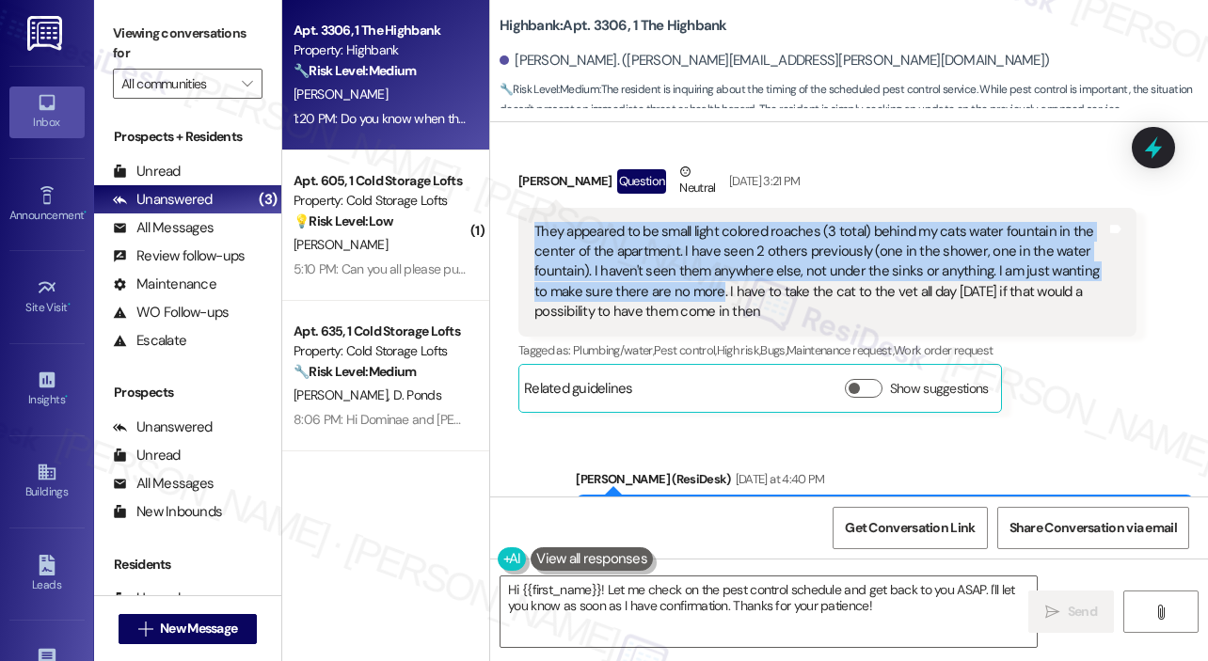
drag, startPoint x: 702, startPoint y: 328, endPoint x: 526, endPoint y: 276, distance: 183.6
click at [526, 276] on div "They appeared to be small light colored roaches (3 total) behind my cats water …" at bounding box center [827, 272] width 618 height 129
copy div "They appeared to be small light colored roaches (3 total) behind my cats water …"
click at [1161, 142] on icon at bounding box center [1153, 148] width 32 height 32
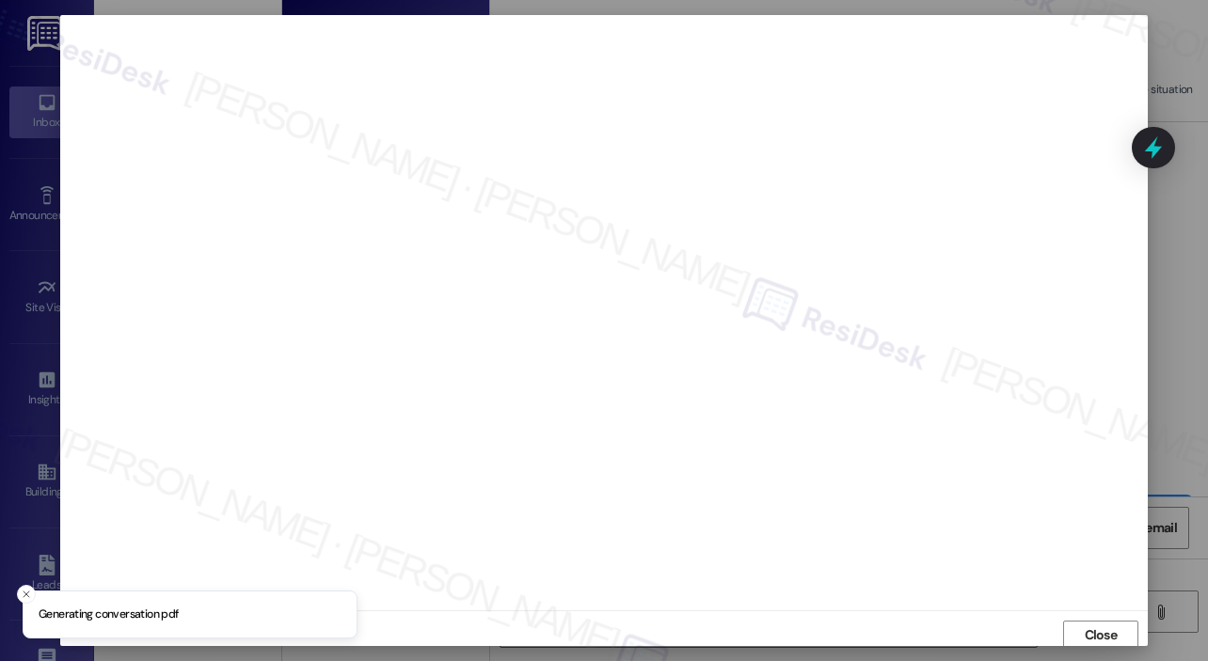
scroll to position [4, 0]
click at [1072, 618] on button "Close" at bounding box center [1100, 632] width 75 height 30
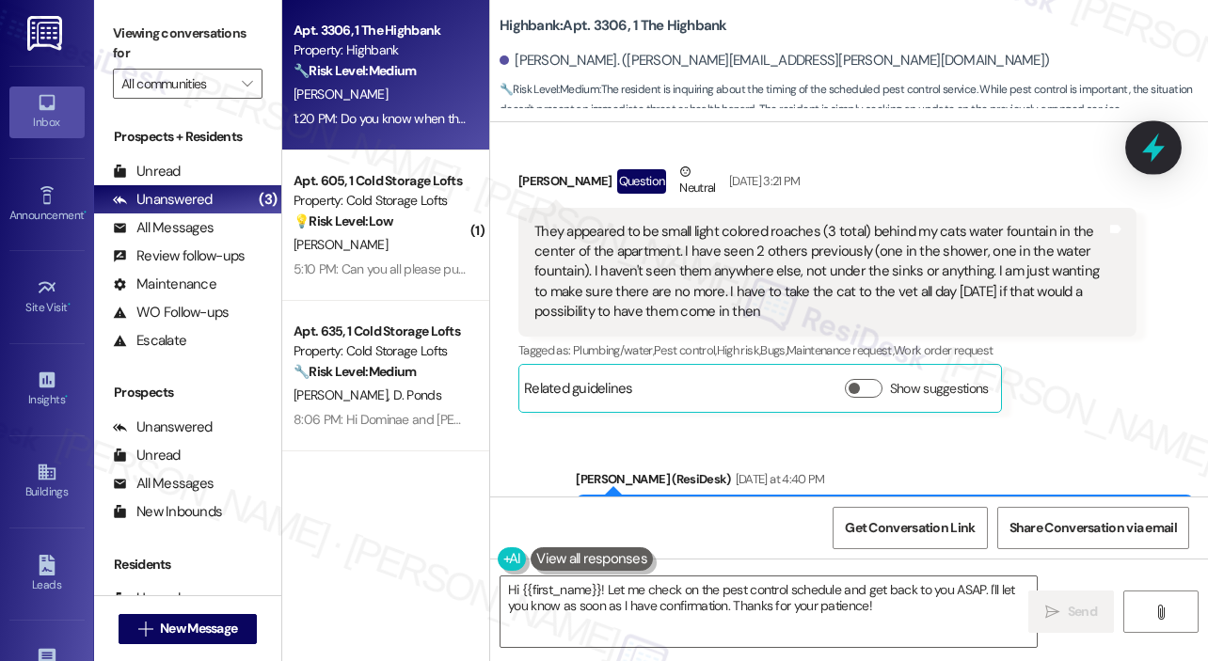
click at [1155, 151] on icon at bounding box center [1153, 148] width 23 height 29
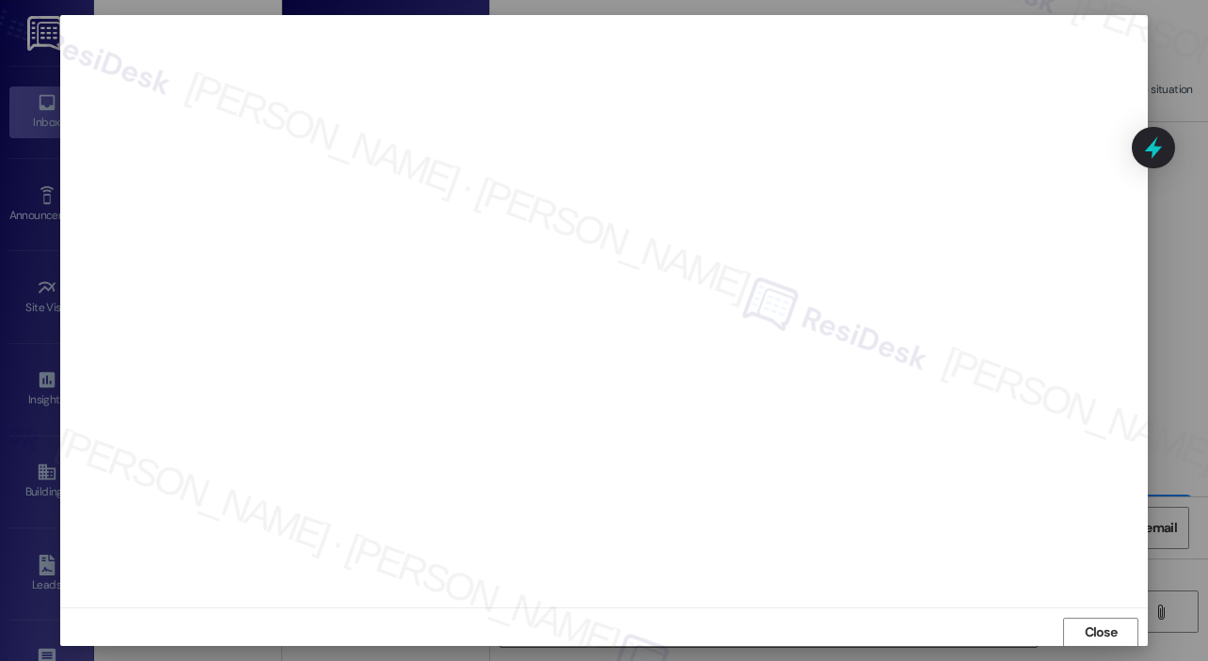
scroll to position [0, 0]
click at [1102, 627] on span "Close" at bounding box center [1101, 636] width 33 height 20
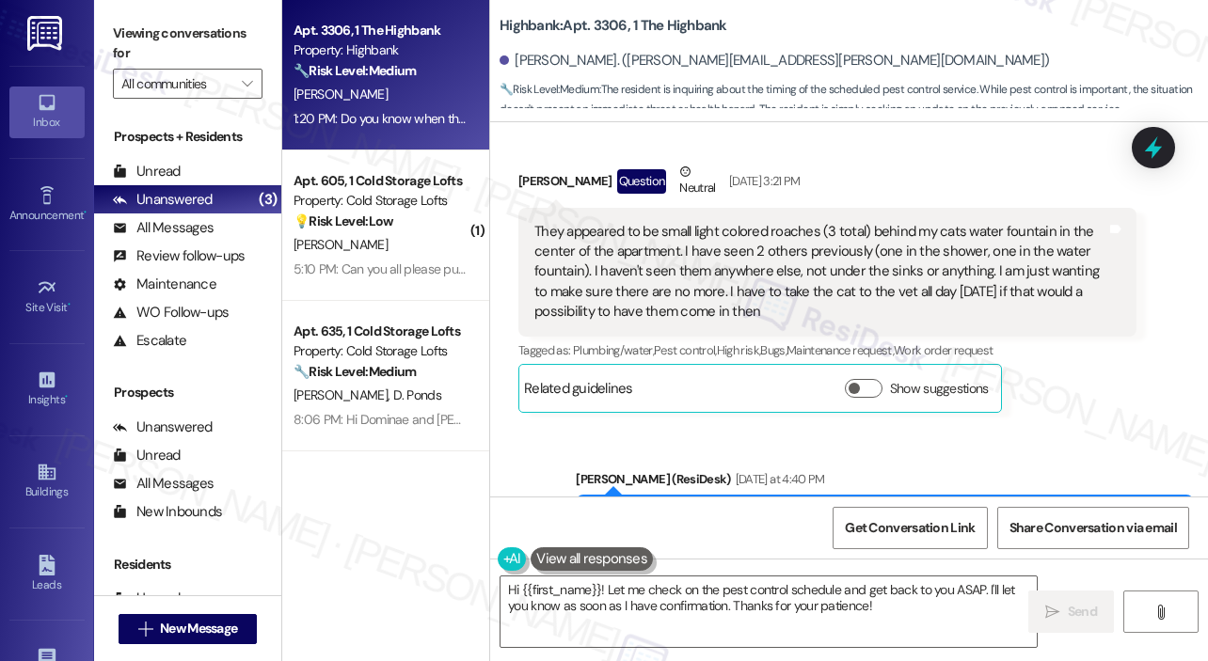
click at [961, 53] on div "[PERSON_NAME]. ([PERSON_NAME][EMAIL_ADDRESS][PERSON_NAME][DOMAIN_NAME])" at bounding box center [853, 61] width 708 height 38
click at [1157, 152] on icon at bounding box center [1153, 148] width 23 height 29
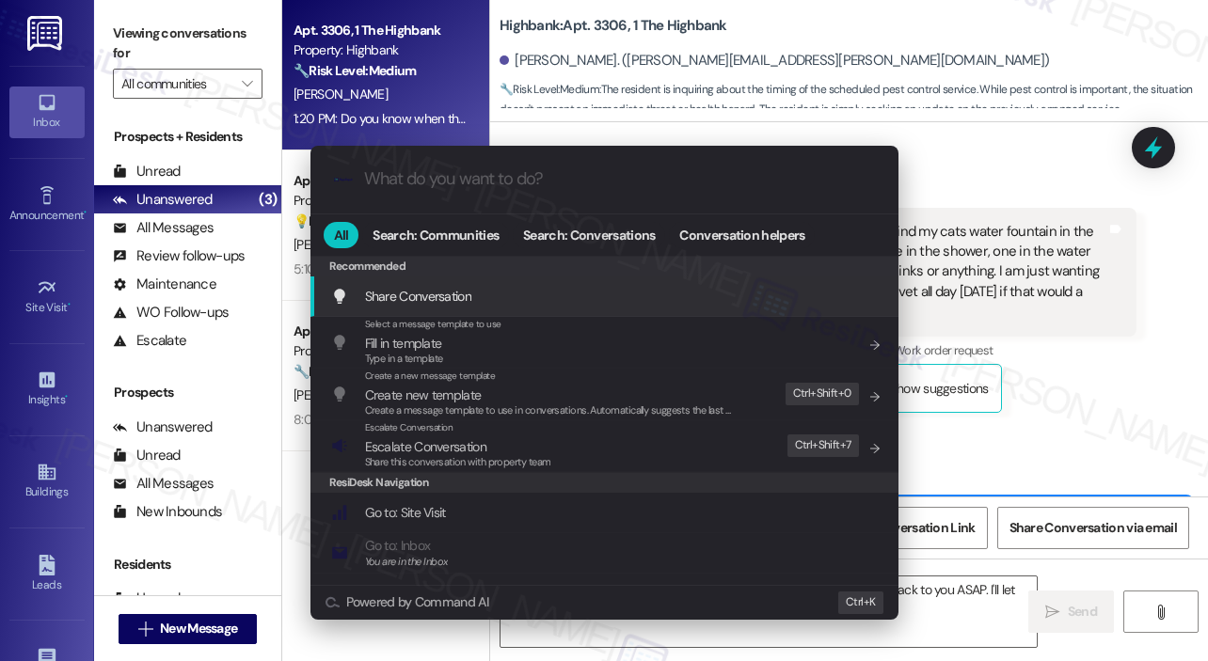
click at [636, 189] on input "What do you want to do?" at bounding box center [619, 179] width 511 height 20
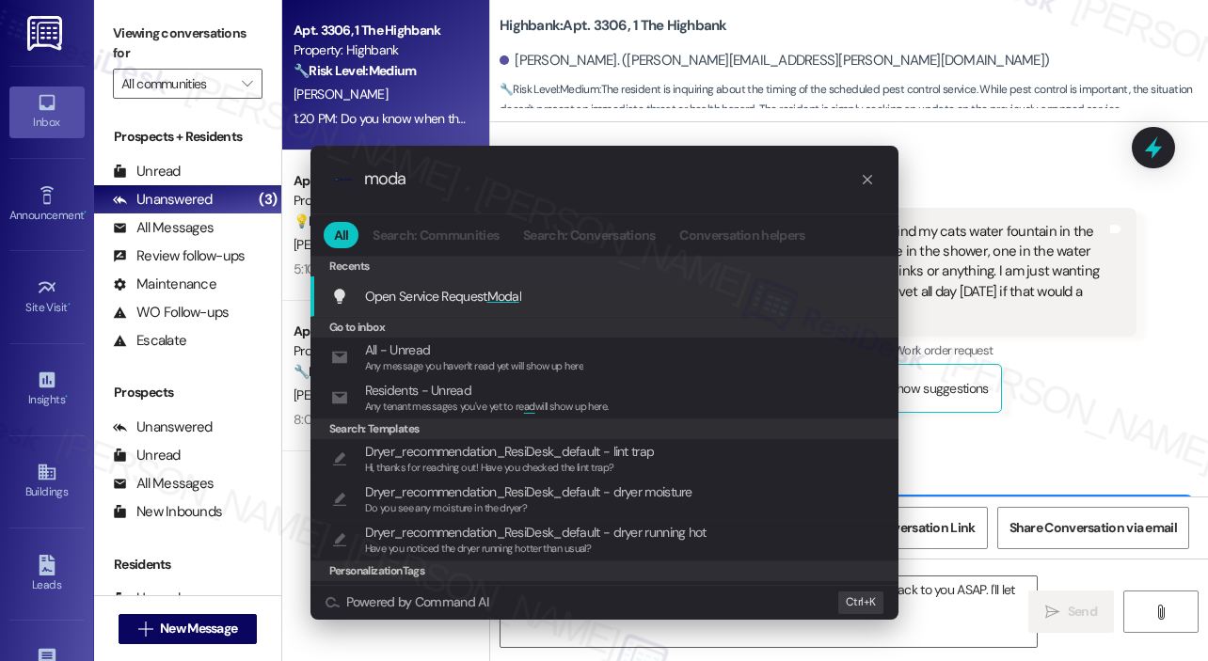
type input "modal"
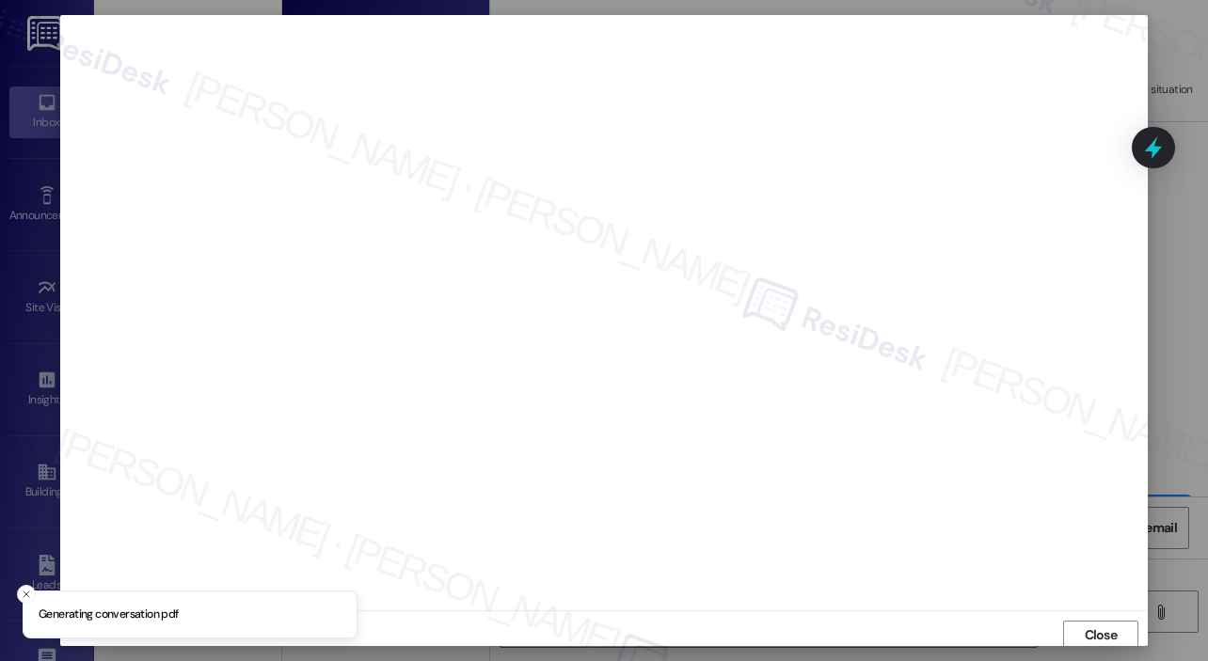
scroll to position [4, 0]
click at [1090, 624] on span "Close" at bounding box center [1101, 632] width 33 height 20
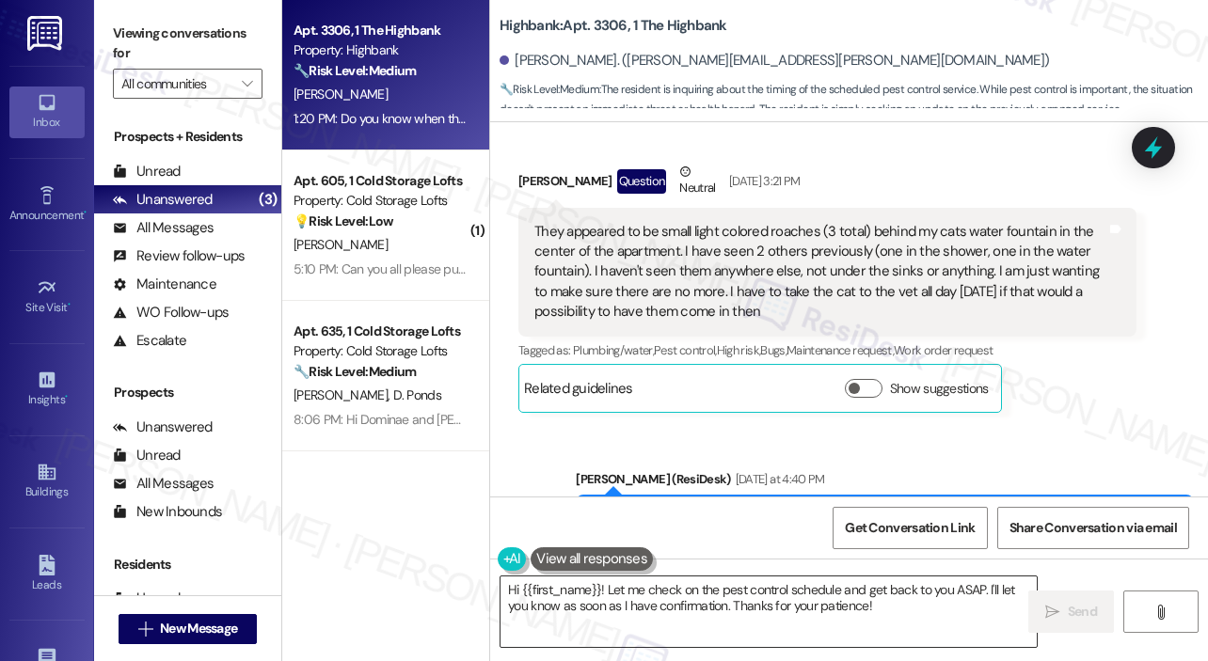
click at [794, 642] on textarea "Hi {{first_name}}! Let me check on the pest control schedule and get back to yo…" at bounding box center [768, 612] width 536 height 71
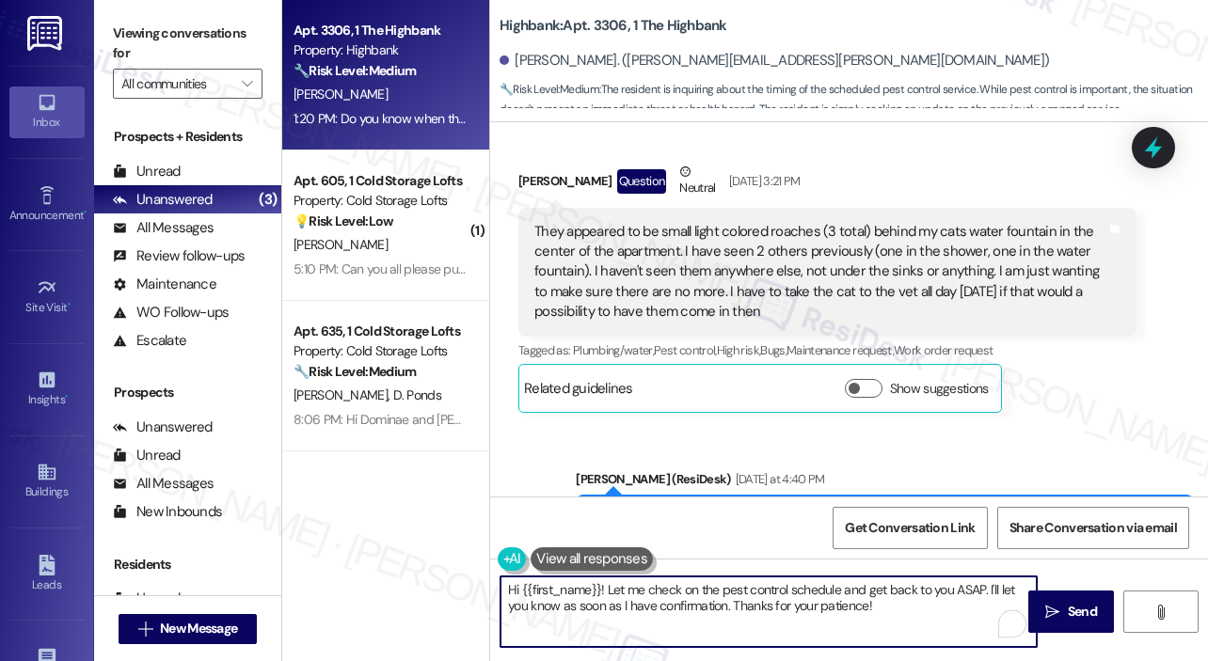
drag, startPoint x: 918, startPoint y: 612, endPoint x: 609, endPoint y: 590, distance: 310.3
click at [609, 590] on textarea "Hi {{first_name}}! Let me check on the pest control schedule and get back to yo…" at bounding box center [768, 612] width 536 height 71
paste textarea "I’ve submitted a work order for your issue so the maintenance team can take car…"
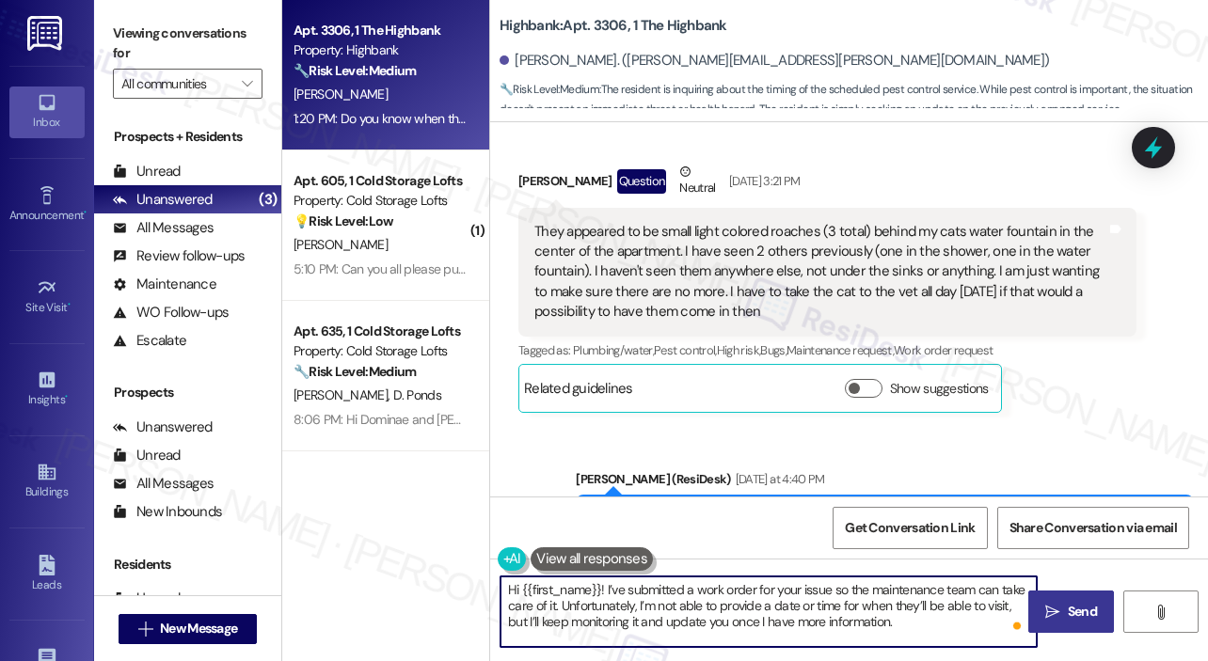
type textarea "Hi {{first_name}}! I’ve submitted a work order for your issue so the maintenanc…"
click at [1087, 614] on span "Send" at bounding box center [1082, 612] width 29 height 20
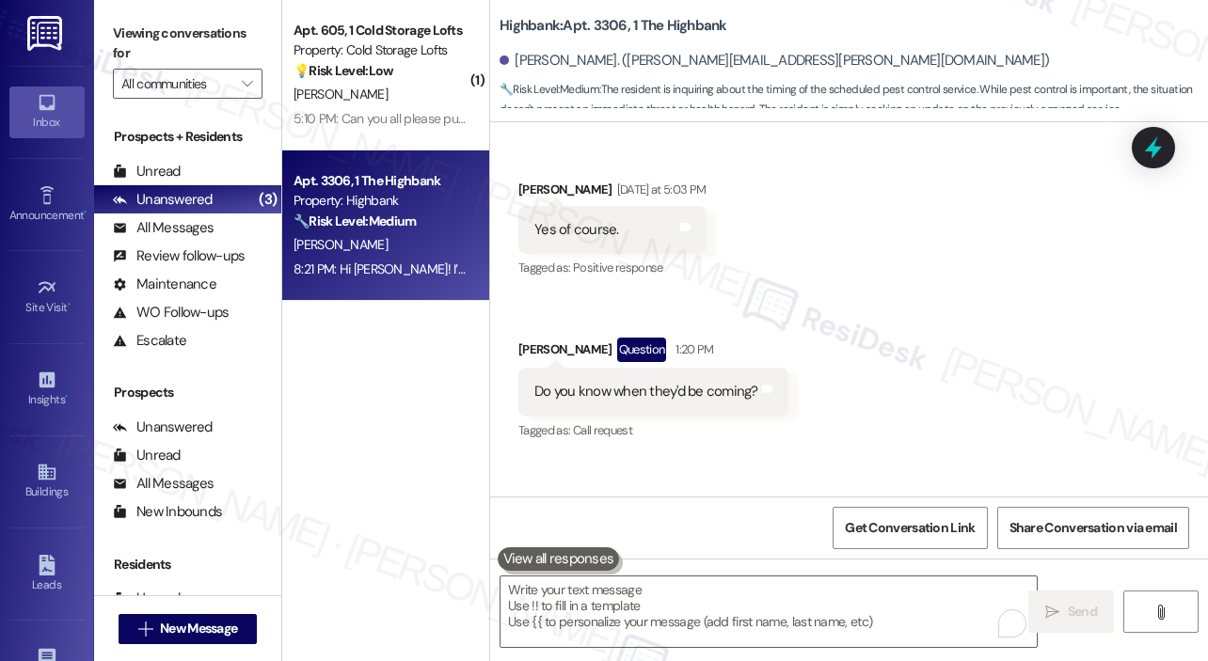
scroll to position [6980, 0]
